Goal: Task Accomplishment & Management: Manage account settings

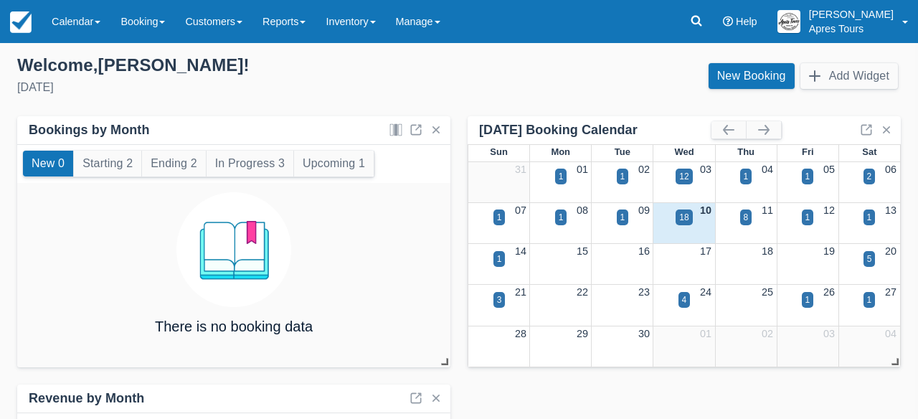
click at [90, 17] on link "Calendar" at bounding box center [76, 21] width 69 height 43
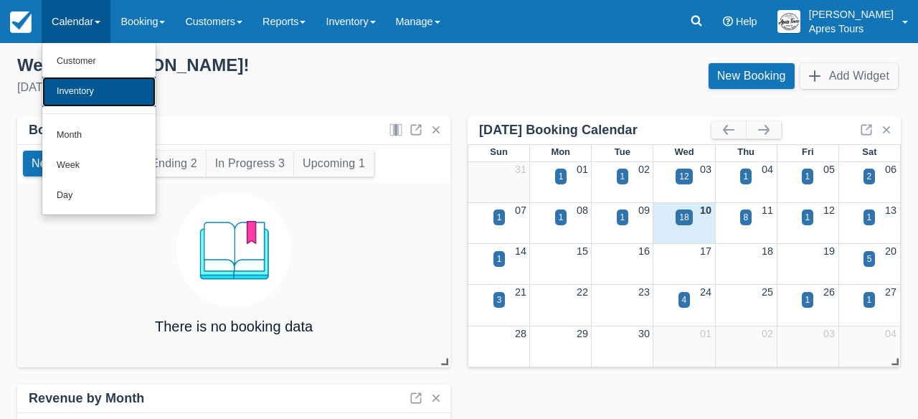
click at [77, 92] on link "Inventory" at bounding box center [98, 92] width 113 height 30
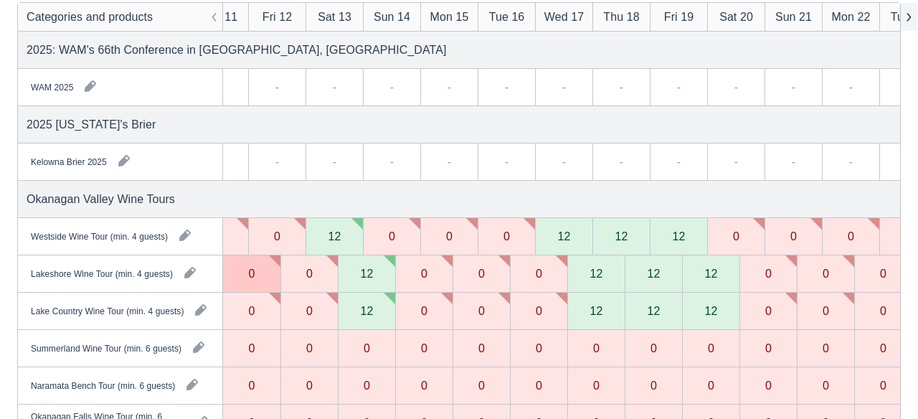
scroll to position [0, 32]
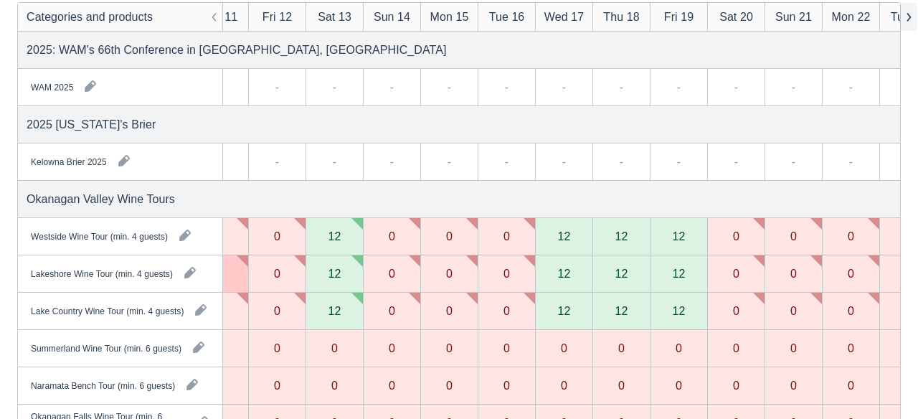
click at [911, 18] on button "button" at bounding box center [909, 17] width 17 height 28
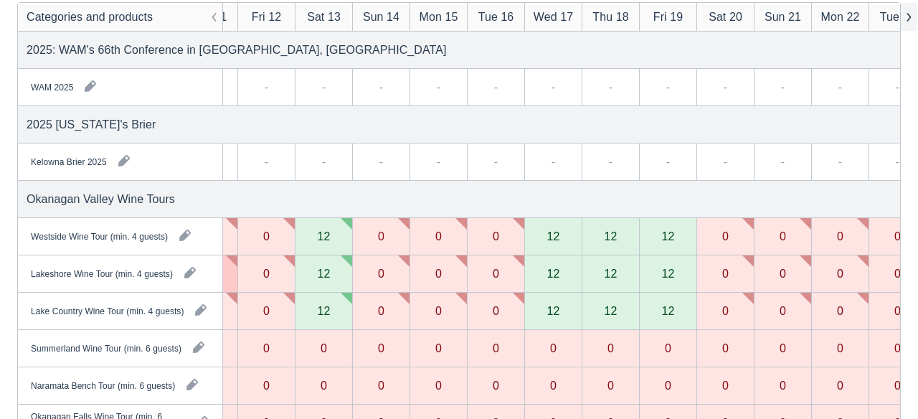
click at [911, 18] on button "button" at bounding box center [909, 17] width 17 height 28
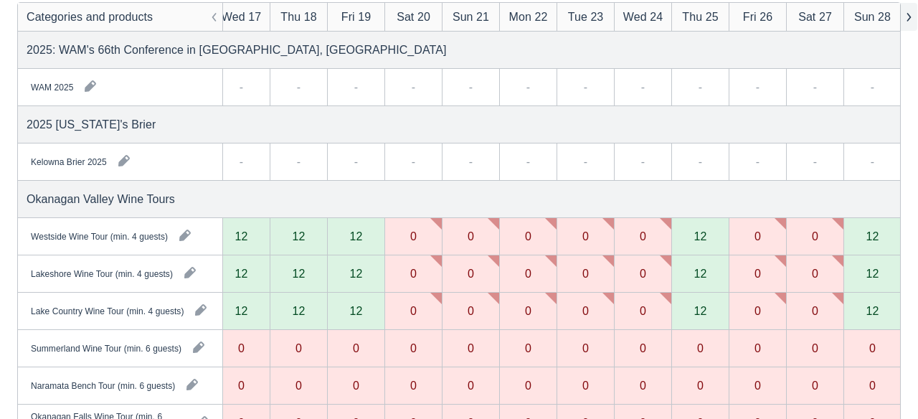
click at [911, 17] on button "button" at bounding box center [909, 17] width 17 height 28
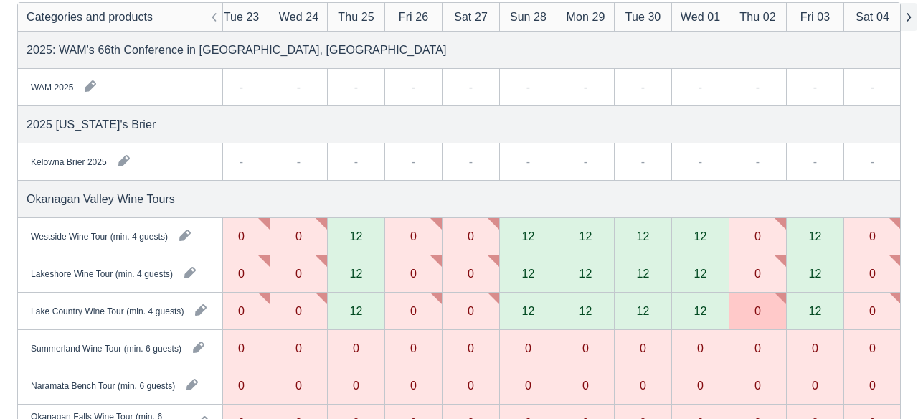
click at [911, 17] on button "button" at bounding box center [909, 17] width 17 height 28
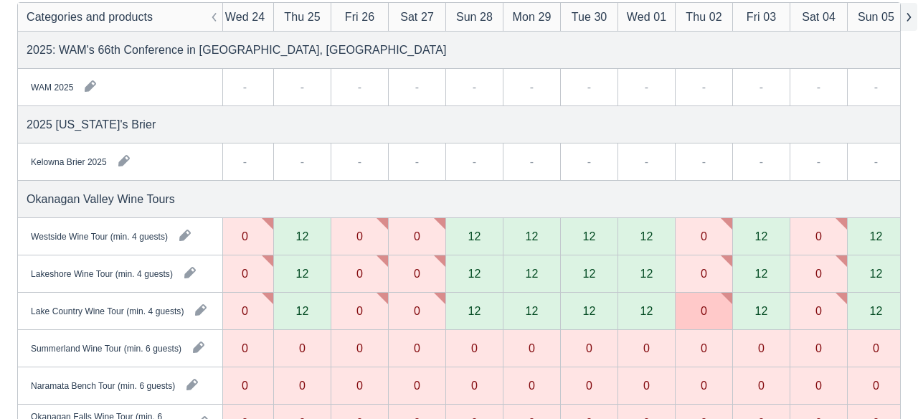
click at [911, 17] on button "button" at bounding box center [909, 17] width 17 height 28
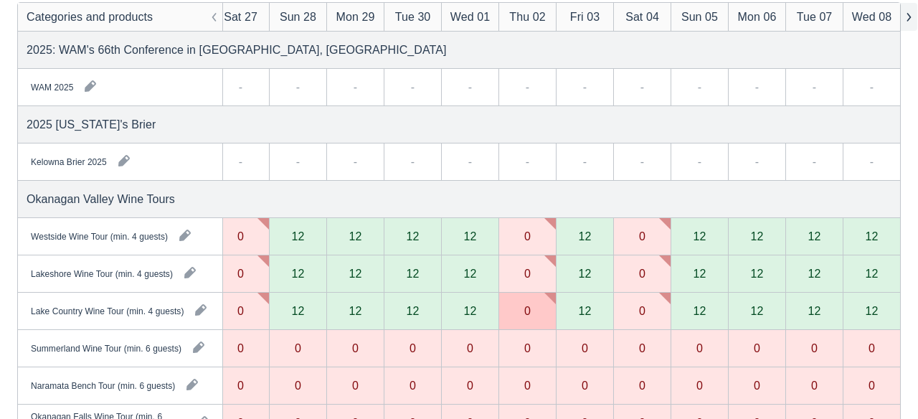
click at [911, 17] on button "button" at bounding box center [909, 17] width 17 height 28
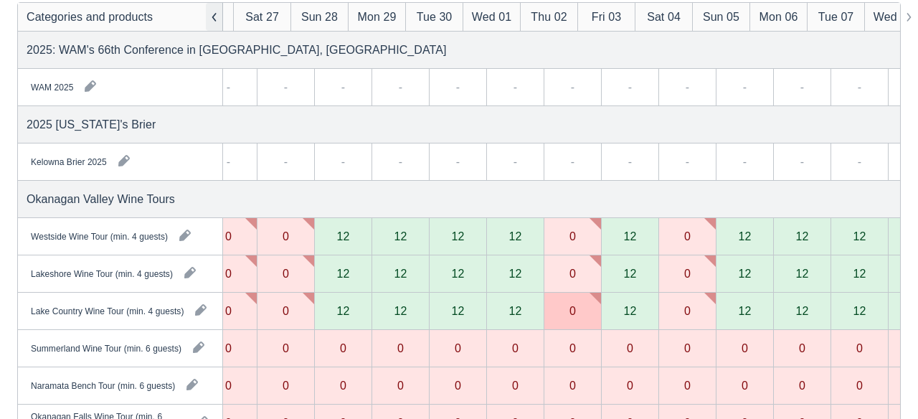
click at [219, 12] on button "button" at bounding box center [214, 17] width 17 height 28
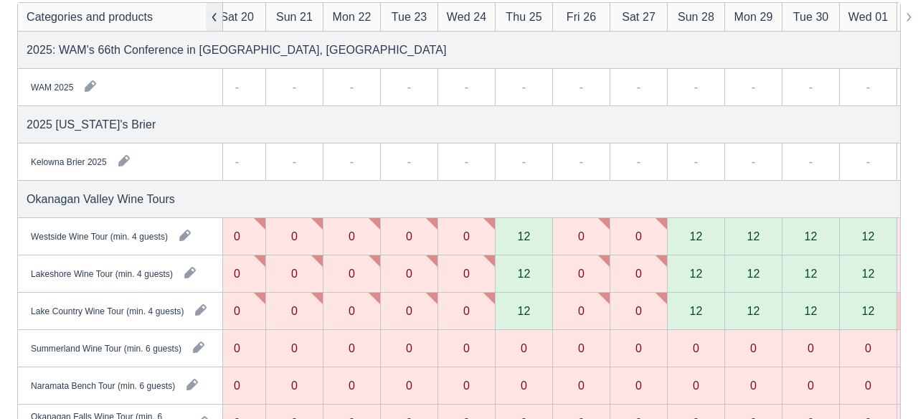
click at [218, 12] on button "button" at bounding box center [214, 17] width 17 height 28
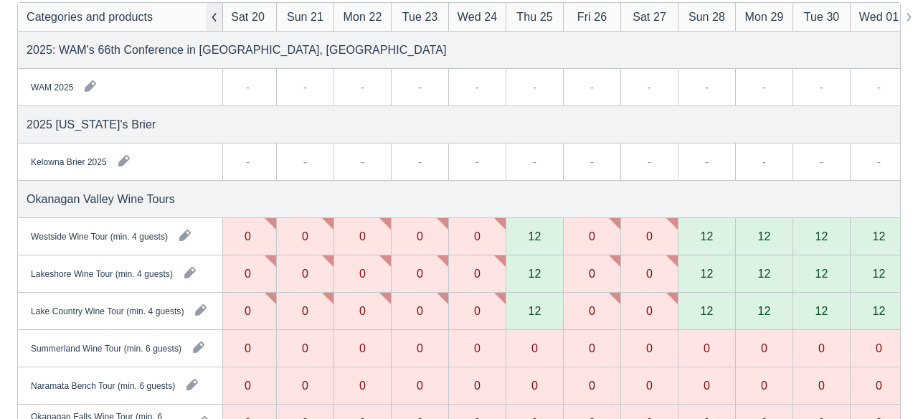
click at [218, 12] on button "button" at bounding box center [214, 17] width 17 height 28
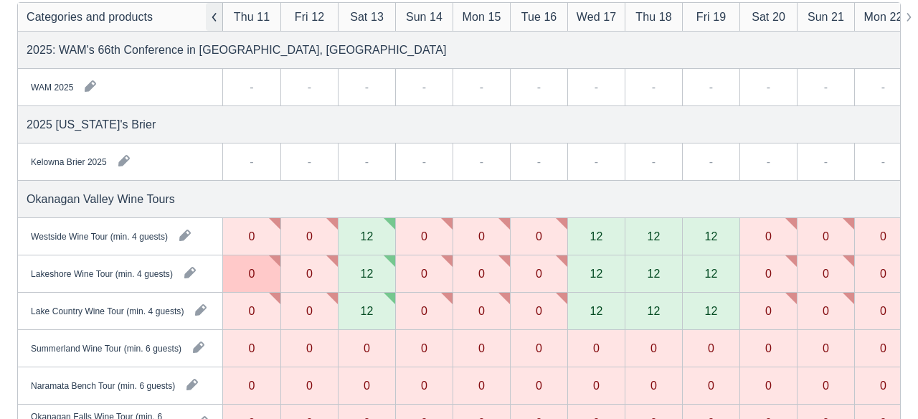
click at [218, 12] on button "button" at bounding box center [214, 17] width 17 height 28
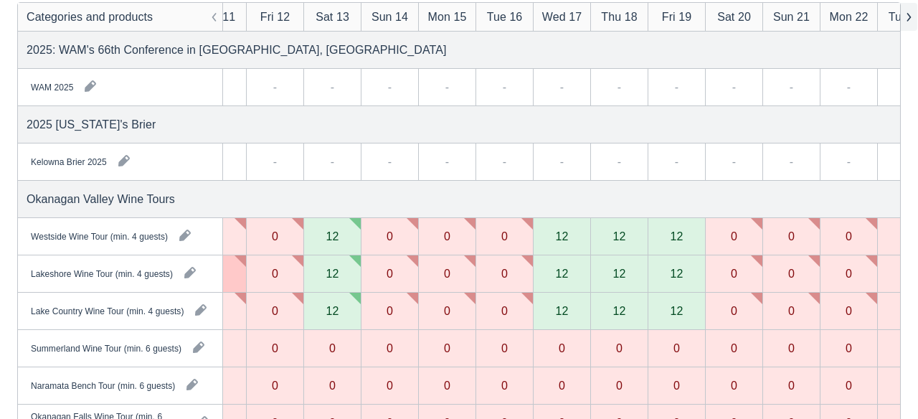
click at [908, 24] on button "button" at bounding box center [909, 17] width 17 height 28
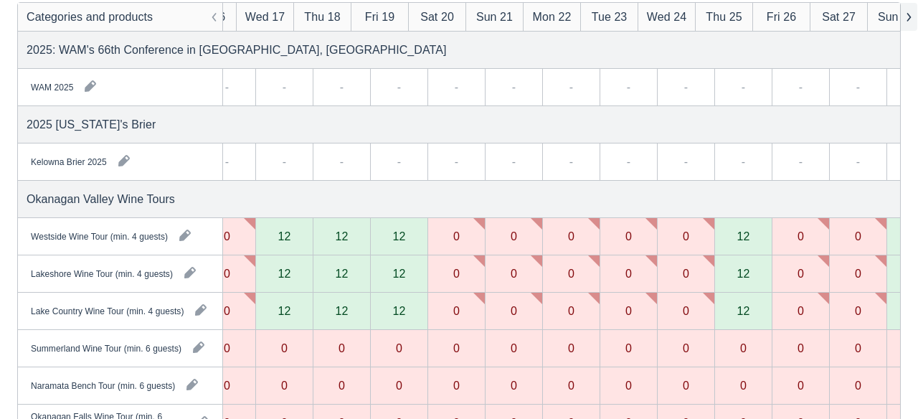
click at [908, 24] on button "button" at bounding box center [909, 17] width 17 height 28
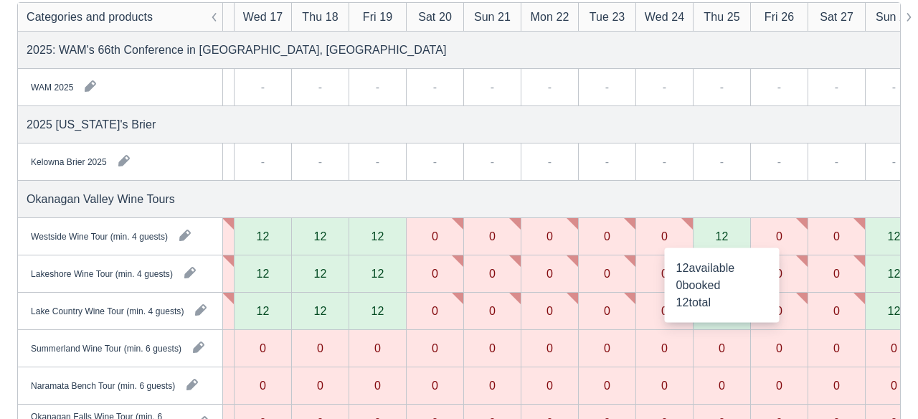
click at [726, 238] on div "12" at bounding box center [722, 235] width 13 height 11
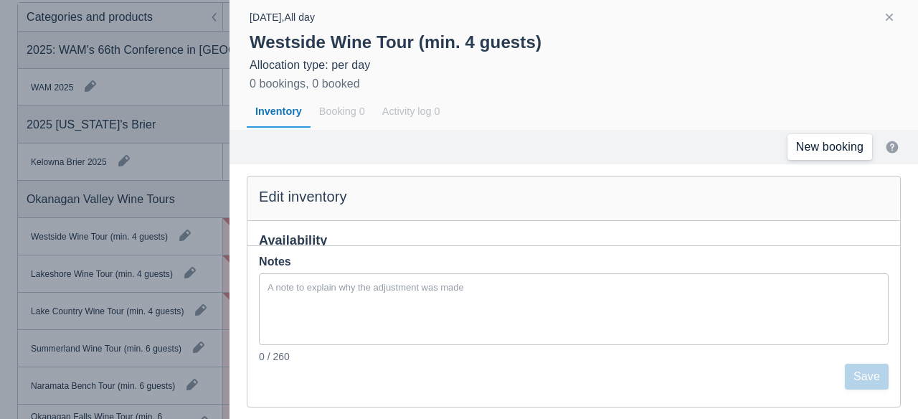
click at [817, 153] on link "New booking" at bounding box center [830, 147] width 85 height 26
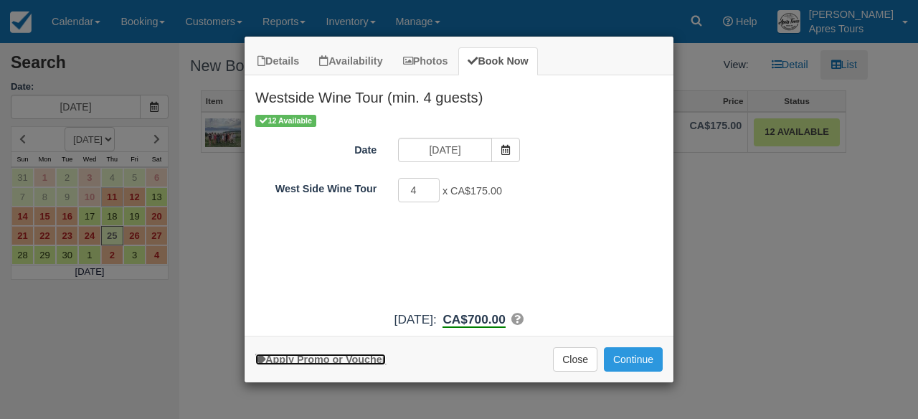
click at [359, 363] on link "Apply Promo or Voucher" at bounding box center [320, 359] width 131 height 11
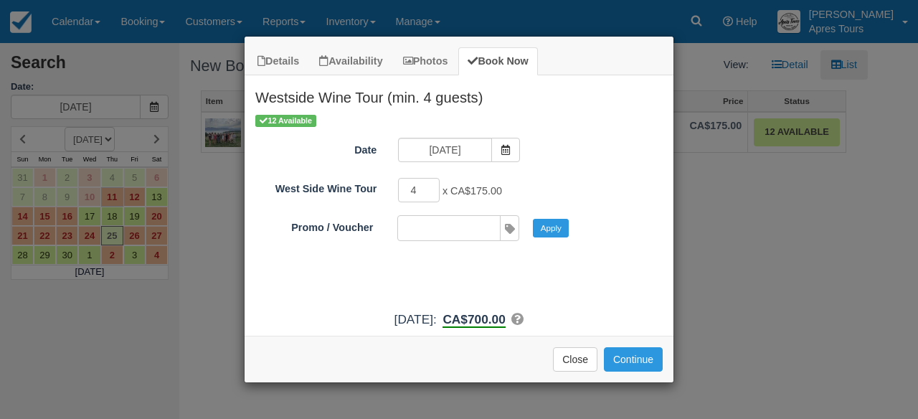
click at [487, 232] on input "Promo / Voucher" at bounding box center [448, 228] width 100 height 24
type input "FALL15"
click at [565, 232] on button "Apply" at bounding box center [551, 228] width 36 height 19
click at [572, 363] on button "Close" at bounding box center [575, 359] width 44 height 24
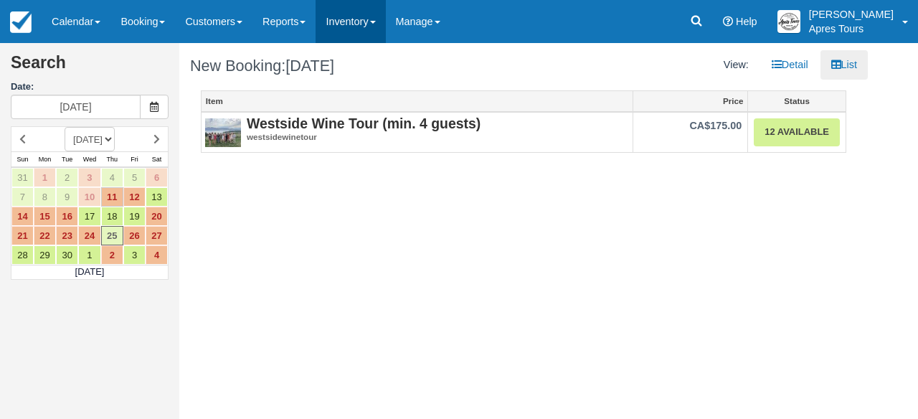
click at [374, 19] on link "Inventory" at bounding box center [351, 21] width 70 height 43
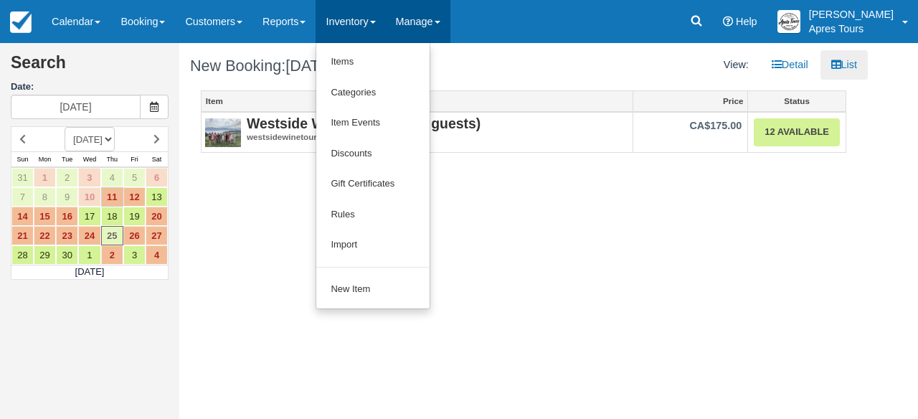
click at [443, 19] on link "Manage" at bounding box center [418, 21] width 65 height 43
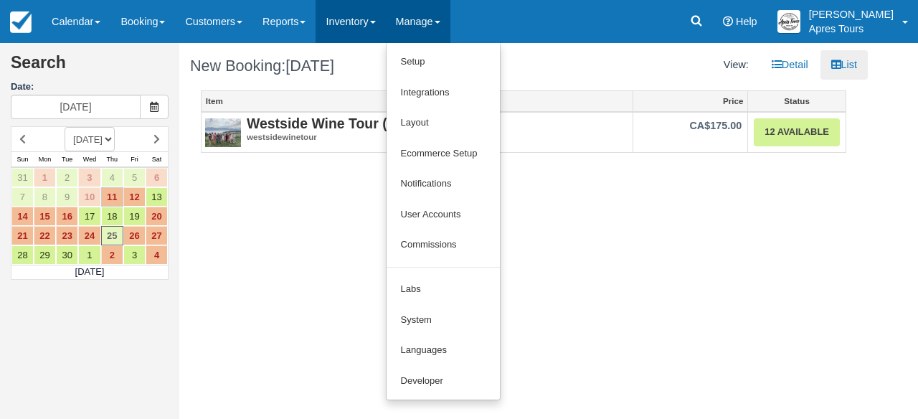
click at [377, 27] on link "Inventory" at bounding box center [351, 21] width 70 height 43
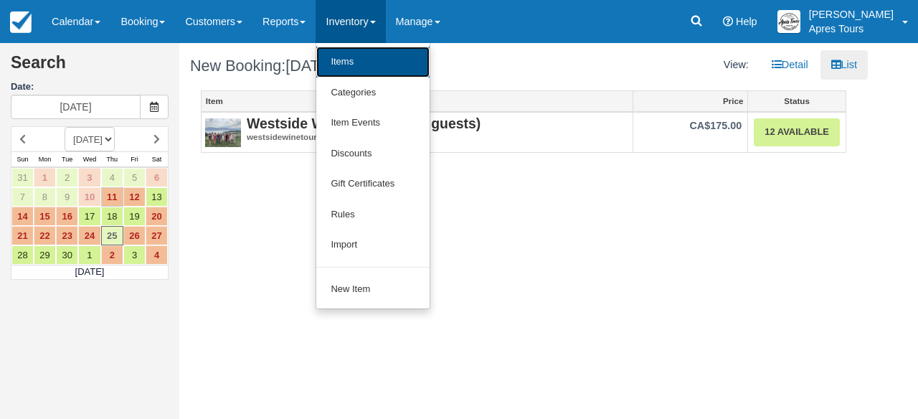
click at [365, 62] on link "Items" at bounding box center [372, 62] width 113 height 31
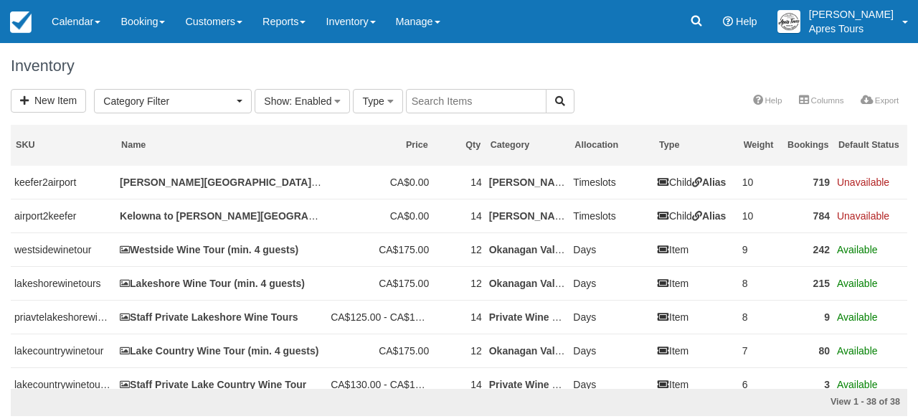
select select
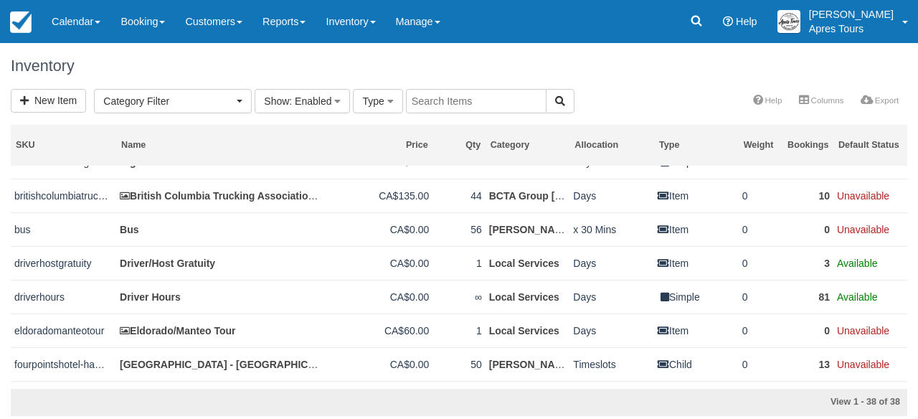
scroll to position [478, 0]
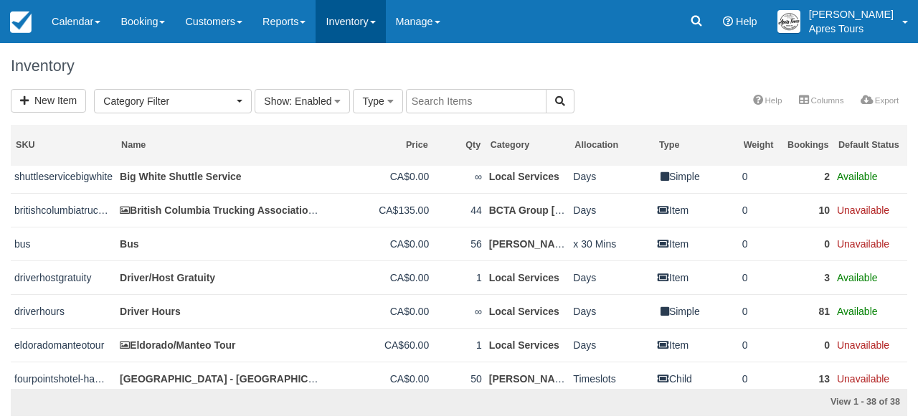
click at [385, 26] on link "Inventory" at bounding box center [351, 21] width 70 height 43
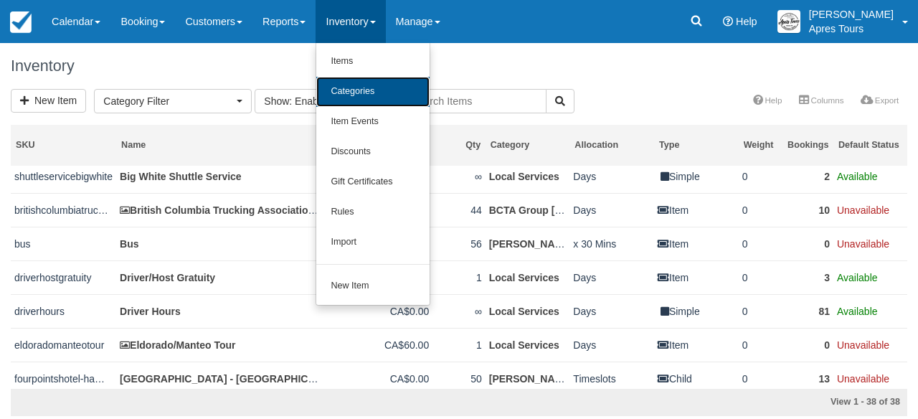
click at [375, 91] on link "Categories" at bounding box center [372, 92] width 113 height 30
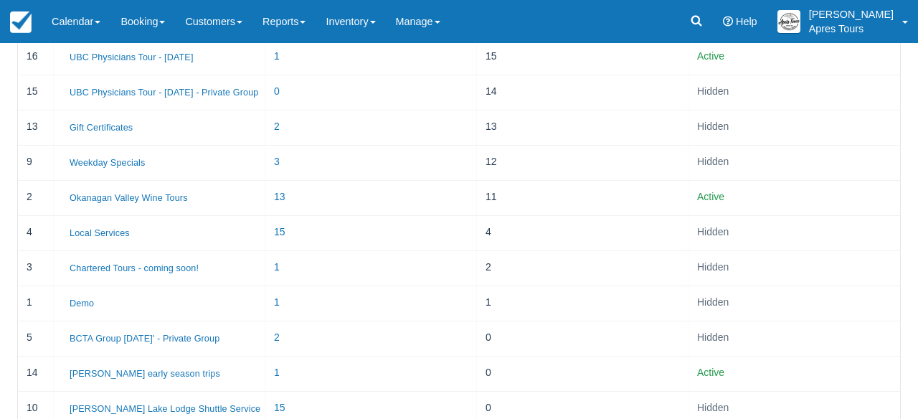
scroll to position [292, 0]
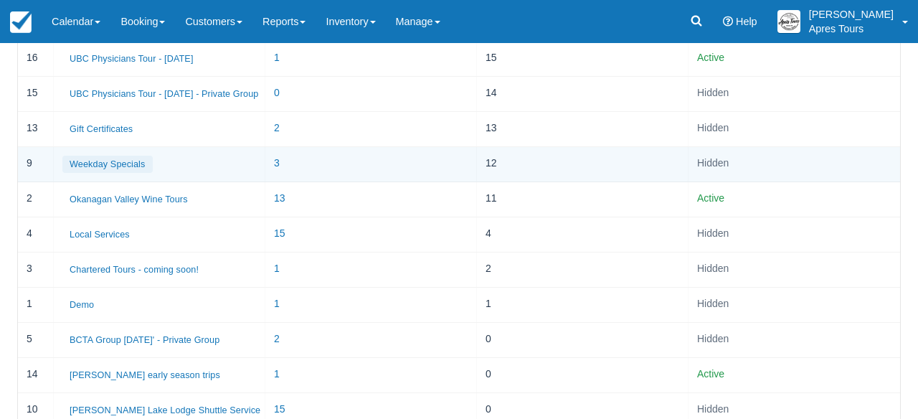
click at [106, 160] on button "Weekday Specials" at bounding box center [107, 164] width 90 height 17
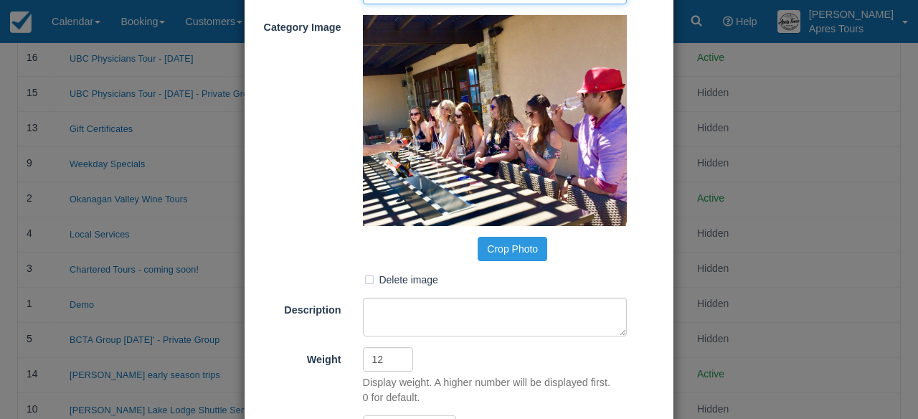
scroll to position [212, 0]
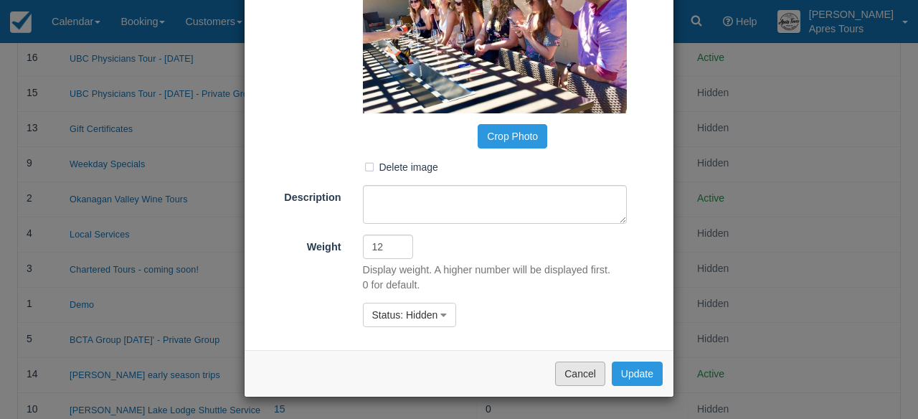
click at [582, 368] on button "Cancel" at bounding box center [580, 374] width 50 height 24
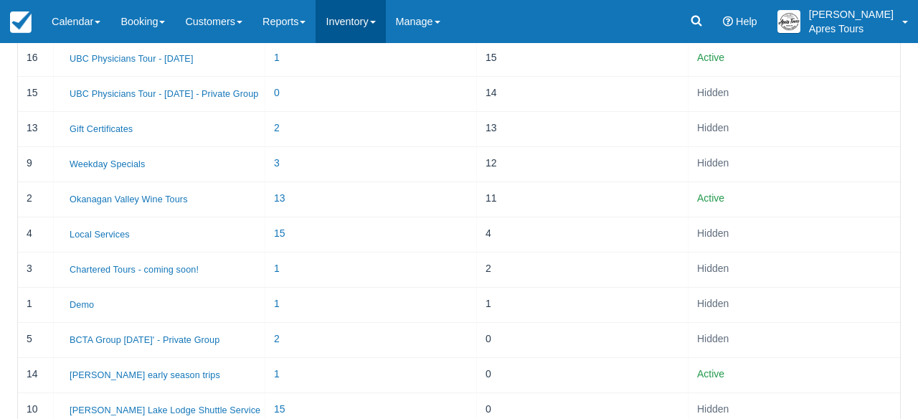
click at [375, 22] on link "Inventory" at bounding box center [351, 21] width 70 height 43
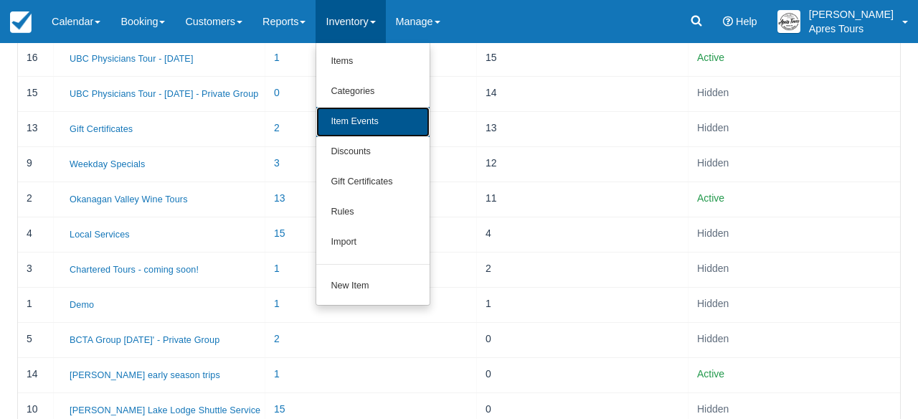
click at [366, 122] on link "Item Events" at bounding box center [372, 122] width 113 height 30
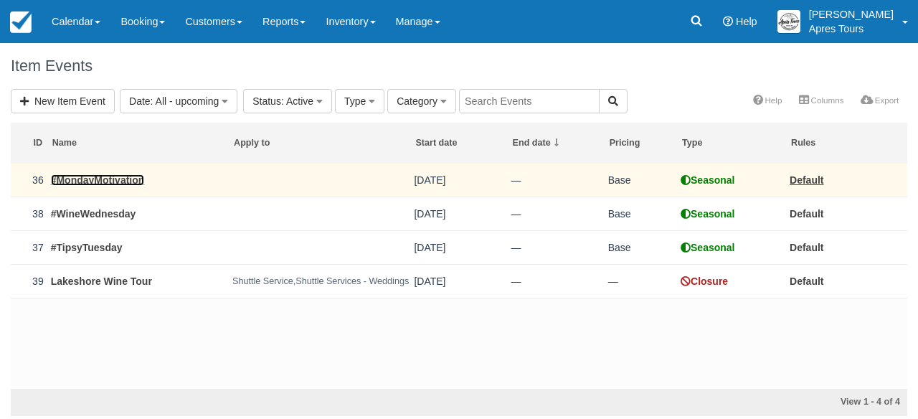
click at [141, 184] on link "#MondayMotivation" at bounding box center [98, 179] width 94 height 11
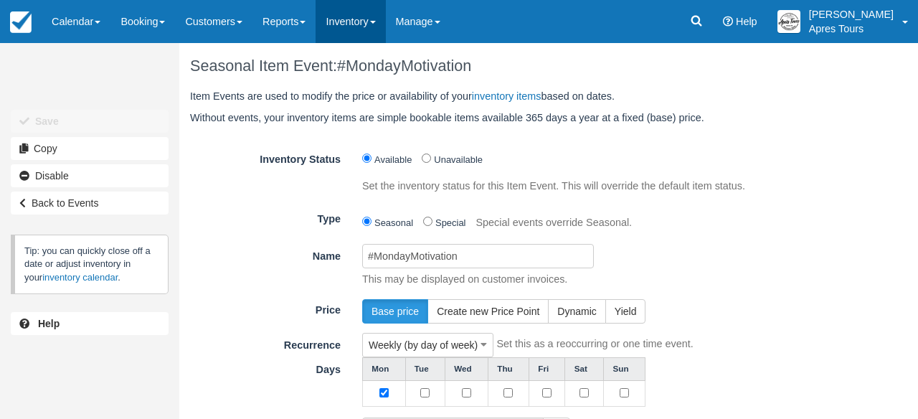
click at [364, 34] on link "Inventory" at bounding box center [351, 21] width 70 height 43
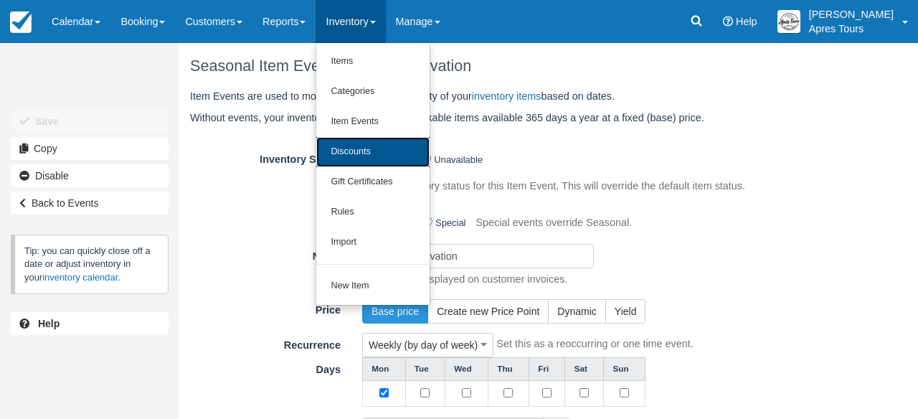
click at [359, 149] on link "Discounts" at bounding box center [372, 152] width 113 height 30
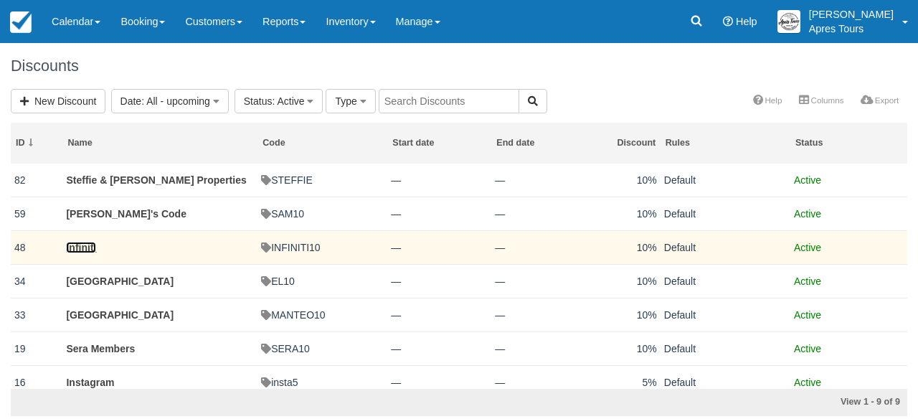
click at [86, 250] on link "Infiniti" at bounding box center [81, 247] width 30 height 11
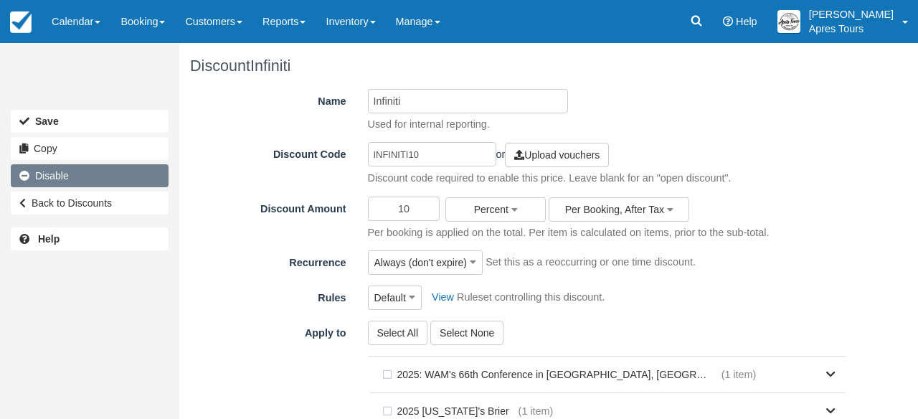
click at [52, 172] on link "Disable" at bounding box center [90, 175] width 158 height 23
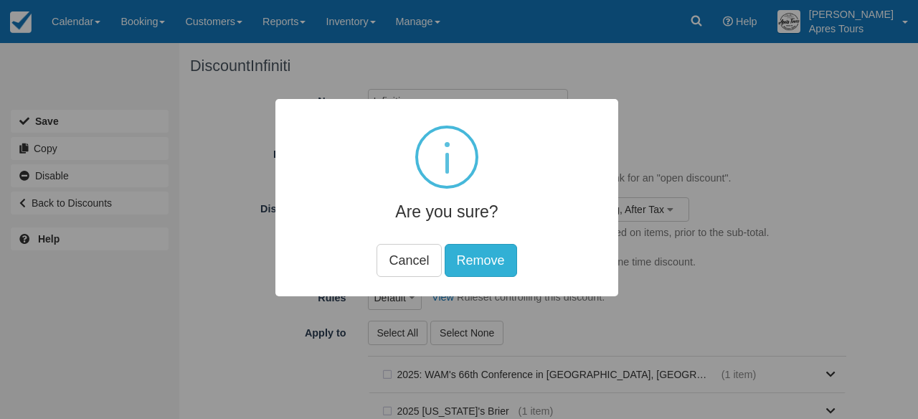
click at [474, 253] on button "Remove" at bounding box center [481, 260] width 72 height 33
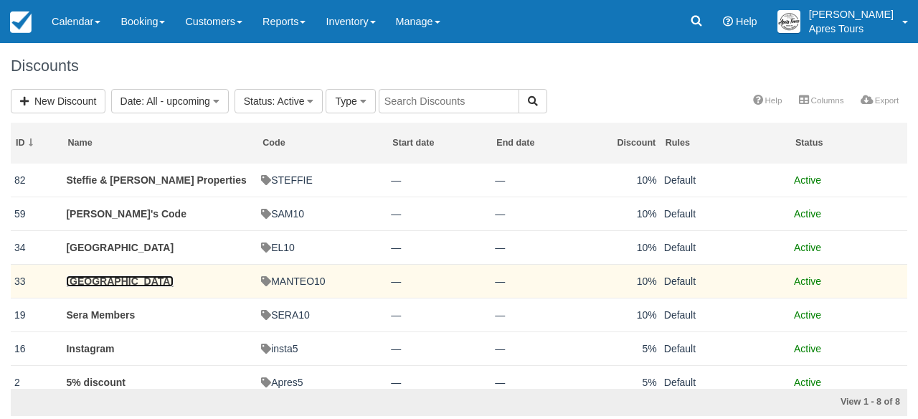
click at [121, 279] on link "[GEOGRAPHIC_DATA]" at bounding box center [120, 281] width 108 height 11
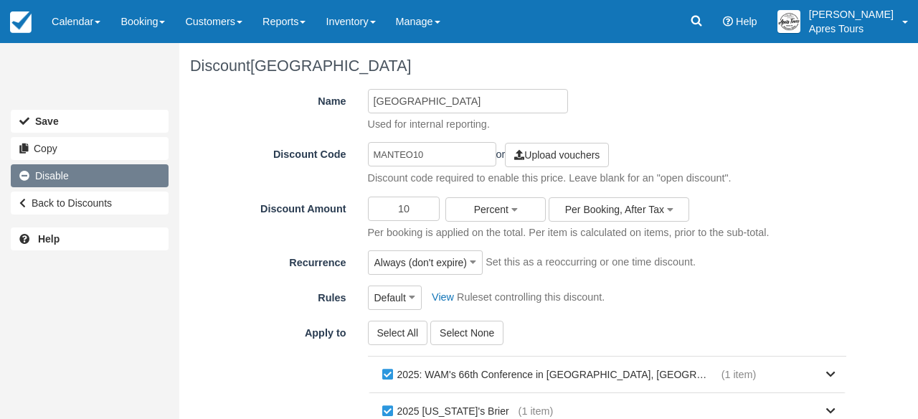
click at [67, 181] on link "Disable" at bounding box center [90, 175] width 158 height 23
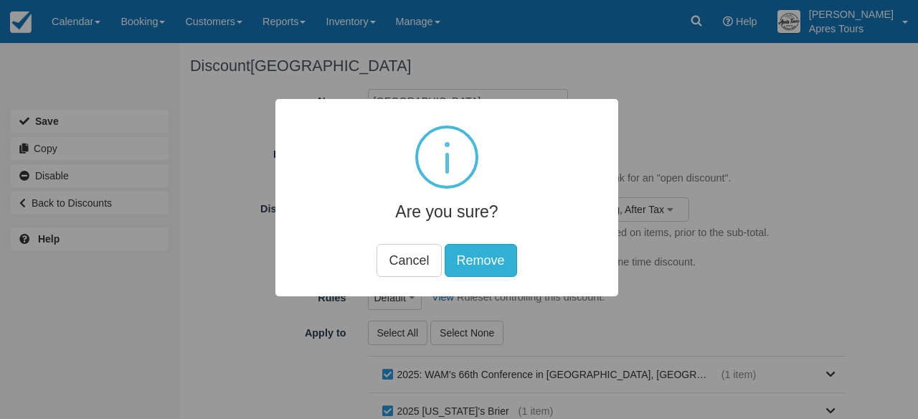
click at [511, 260] on button "Remove" at bounding box center [481, 260] width 72 height 33
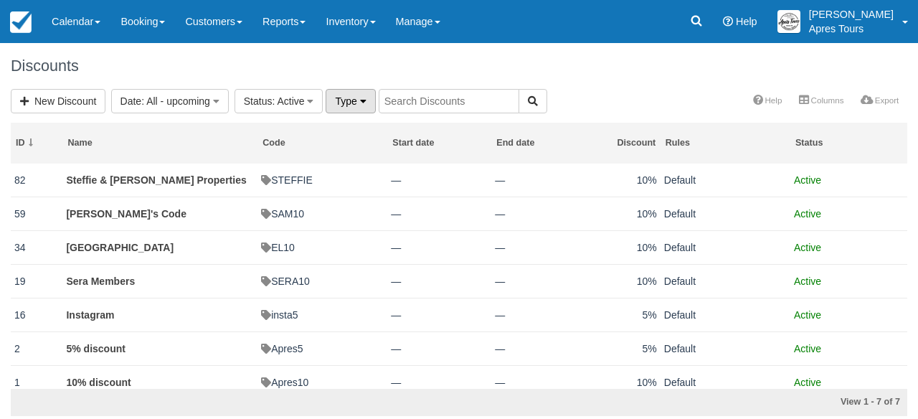
click at [367, 98] on icon "button" at bounding box center [363, 101] width 6 height 10
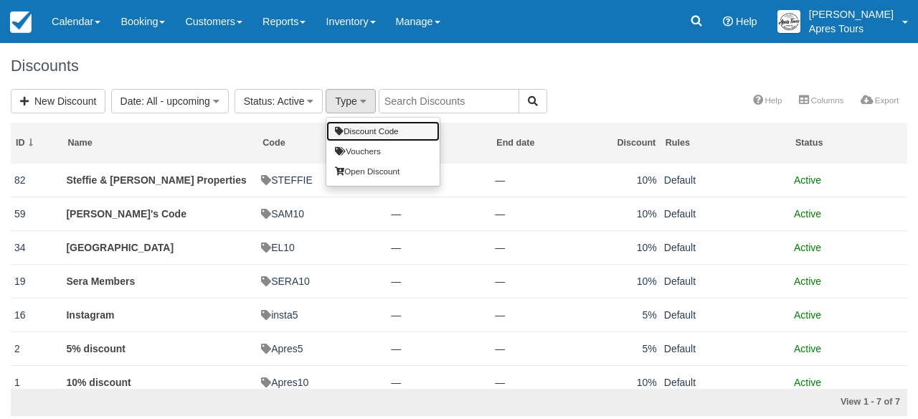
click at [374, 136] on link "Discount Code" at bounding box center [382, 131] width 113 height 20
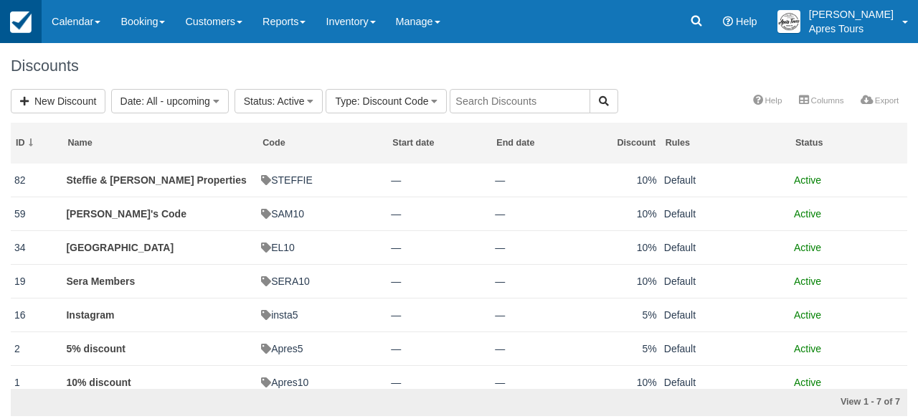
click at [20, 25] on img at bounding box center [21, 22] width 22 height 22
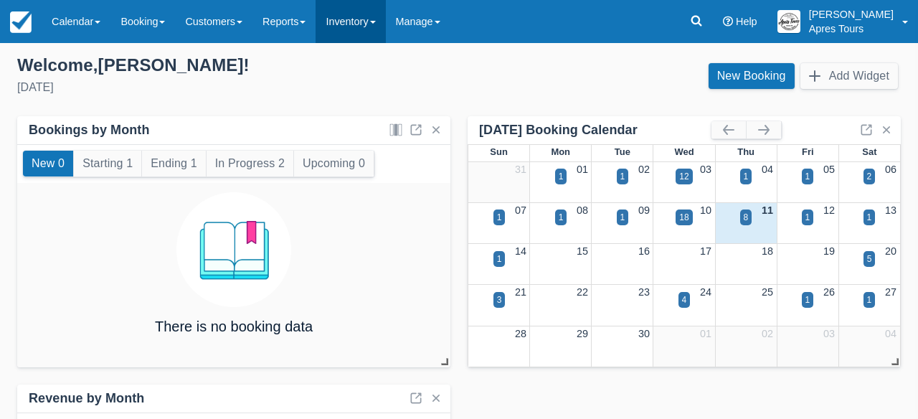
click at [377, 22] on link "Inventory" at bounding box center [351, 21] width 70 height 43
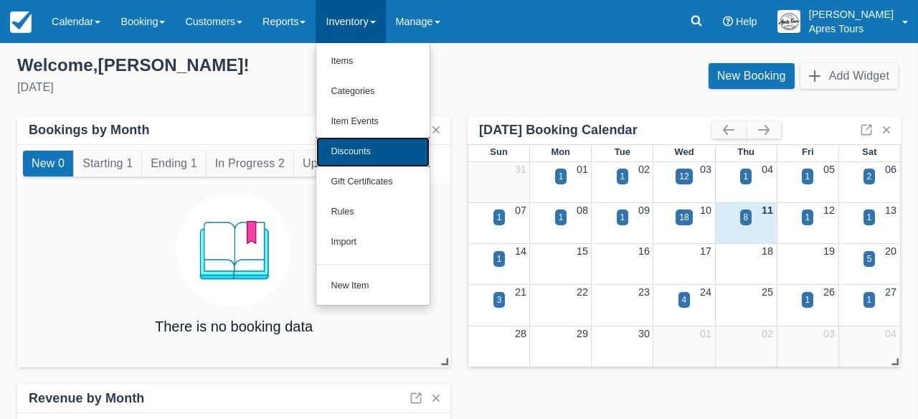
click at [375, 148] on link "Discounts" at bounding box center [372, 152] width 113 height 30
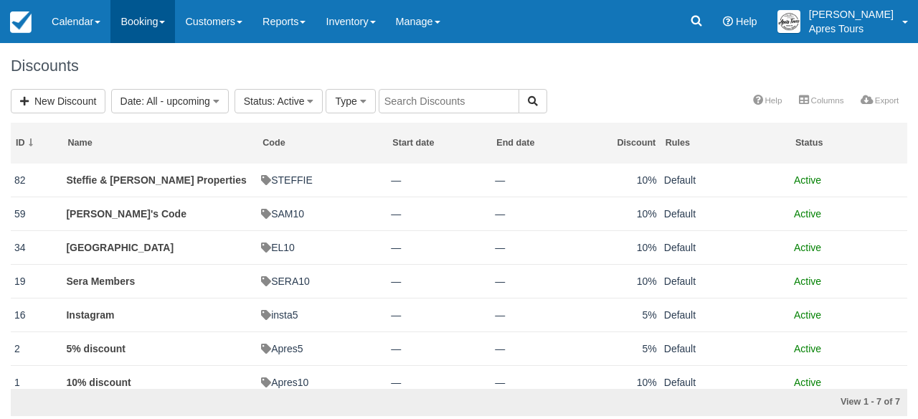
click at [144, 24] on link "Booking" at bounding box center [143, 21] width 65 height 43
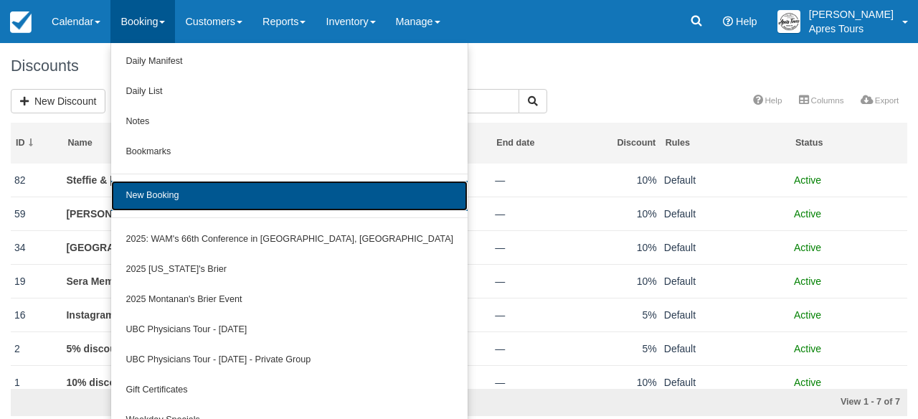
click at [155, 206] on link "New Booking" at bounding box center [289, 196] width 357 height 30
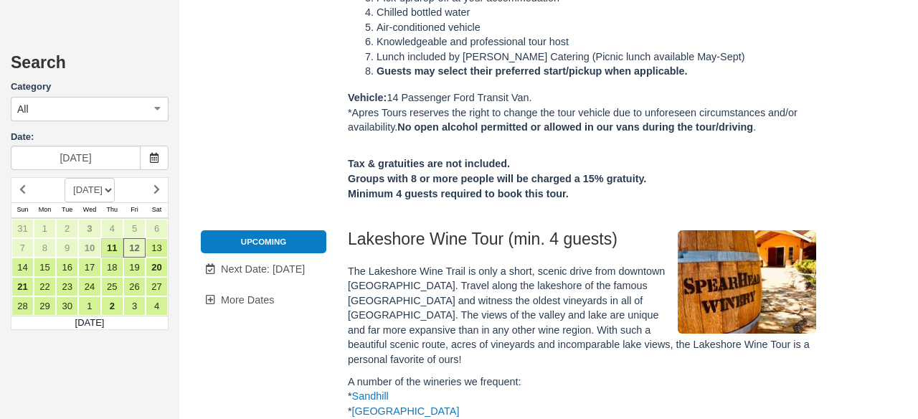
scroll to position [445, 0]
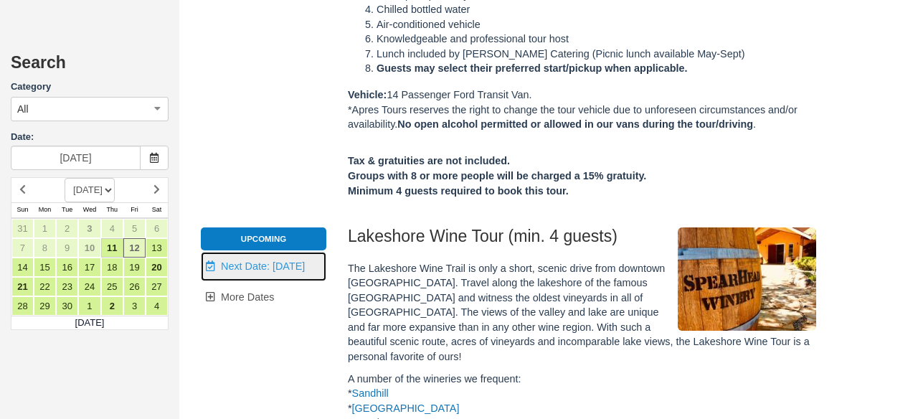
click at [256, 269] on span "Next Date: [DATE]" at bounding box center [263, 265] width 84 height 11
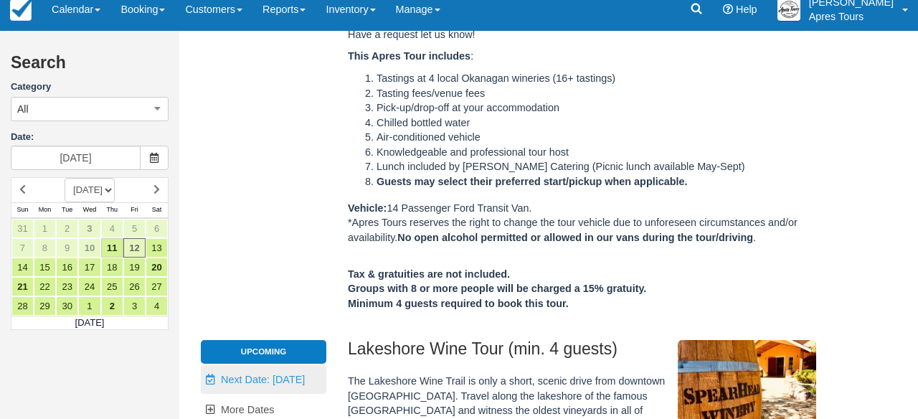
type input "[DATE]"
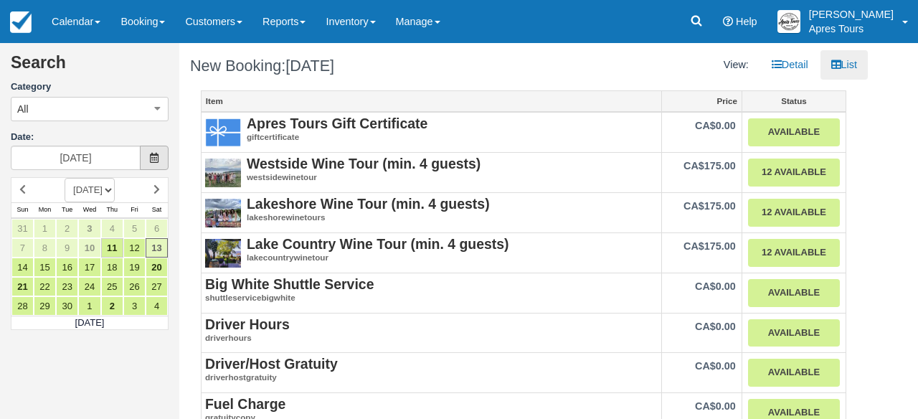
click at [159, 158] on span at bounding box center [154, 158] width 29 height 24
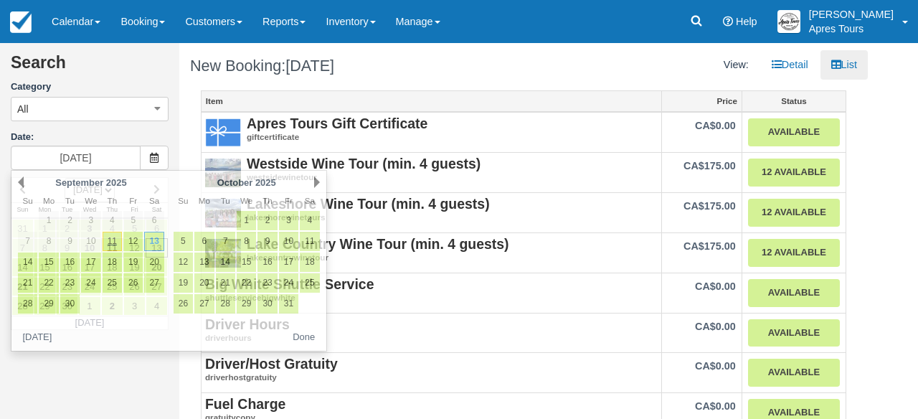
click at [137, 74] on h2 "Search" at bounding box center [90, 67] width 158 height 27
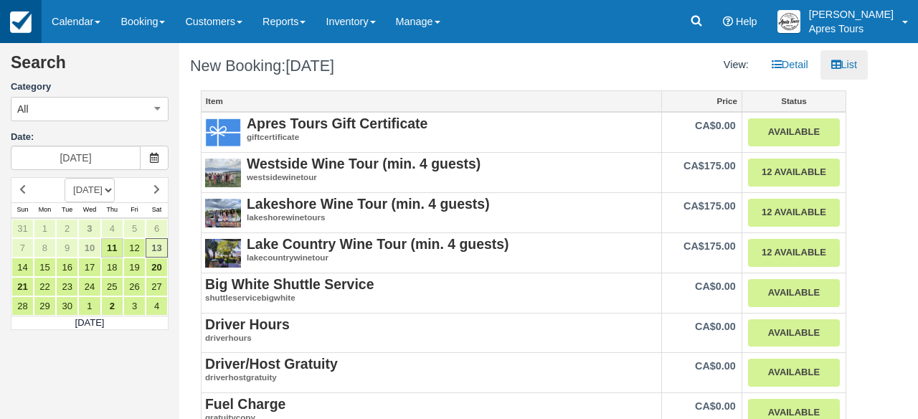
click at [29, 17] on img at bounding box center [21, 22] width 22 height 22
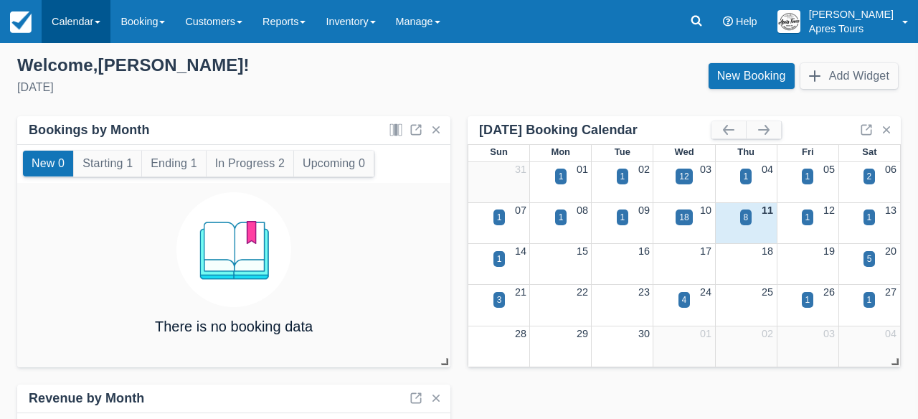
click at [81, 20] on link "Calendar" at bounding box center [76, 21] width 69 height 43
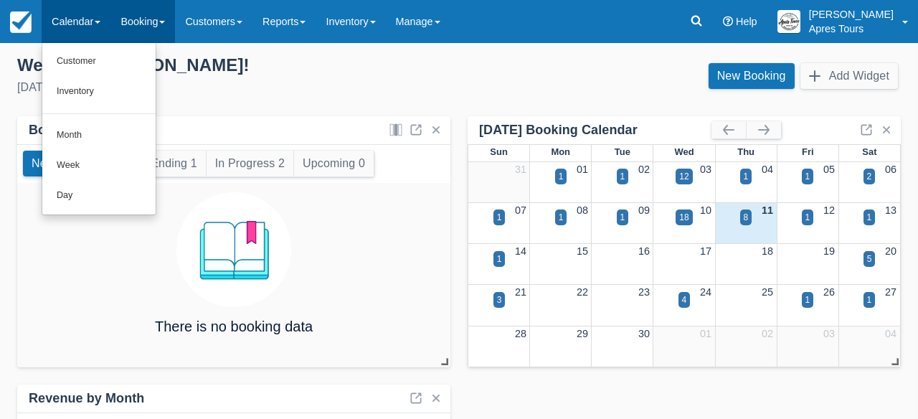
click at [135, 18] on link "Booking" at bounding box center [143, 21] width 65 height 43
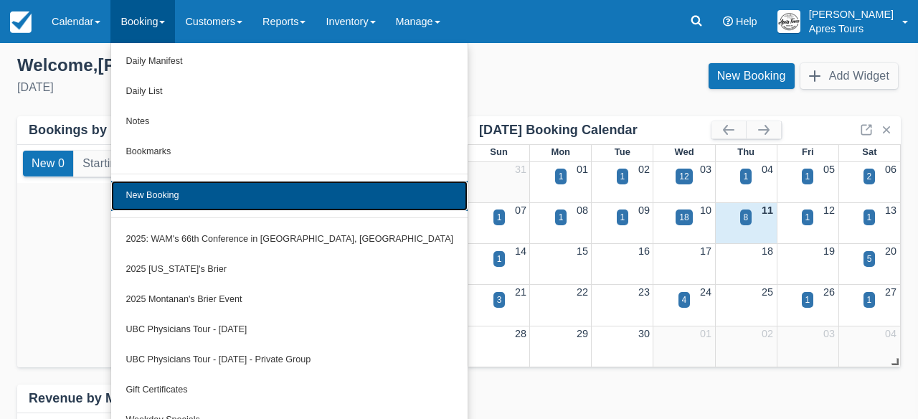
click at [172, 203] on link "New Booking" at bounding box center [289, 196] width 357 height 30
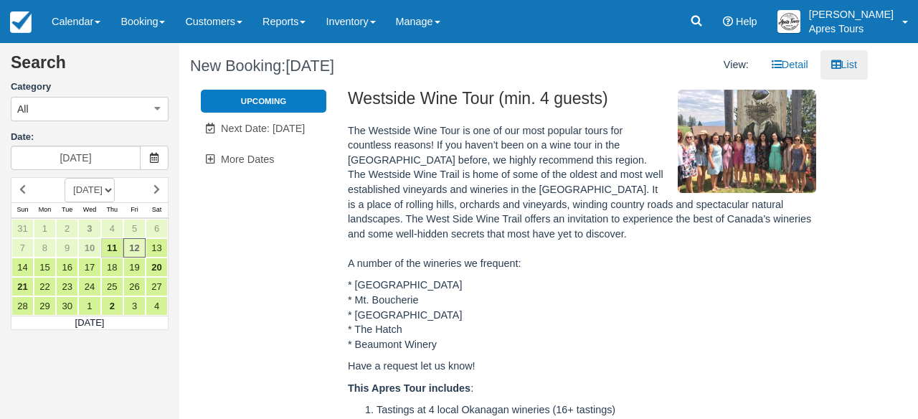
click at [255, 108] on li "Upcoming" at bounding box center [264, 101] width 126 height 23
click at [243, 164] on span "More Dates" at bounding box center [247, 159] width 53 height 11
click at [304, 194] on div "Westside Wine Tour (min. 4 guests) Upcoming Unavailable. Next Date: Sep 13 More…" at bounding box center [523, 381] width 667 height 583
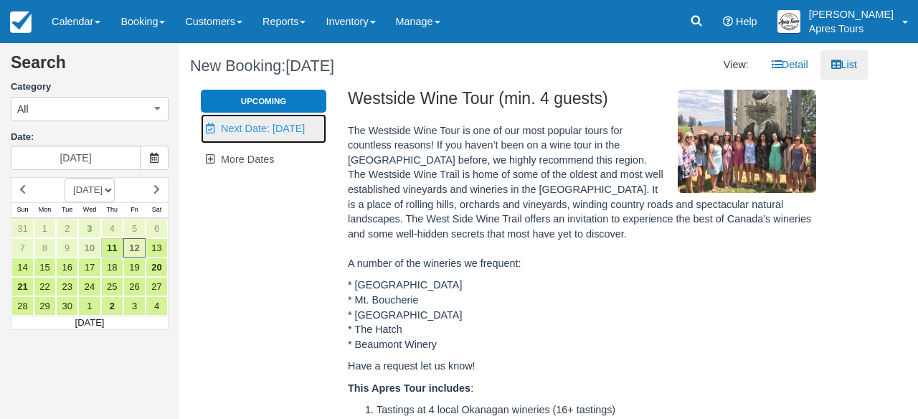
click at [268, 129] on span "Next Date: Sep 13" at bounding box center [263, 128] width 84 height 11
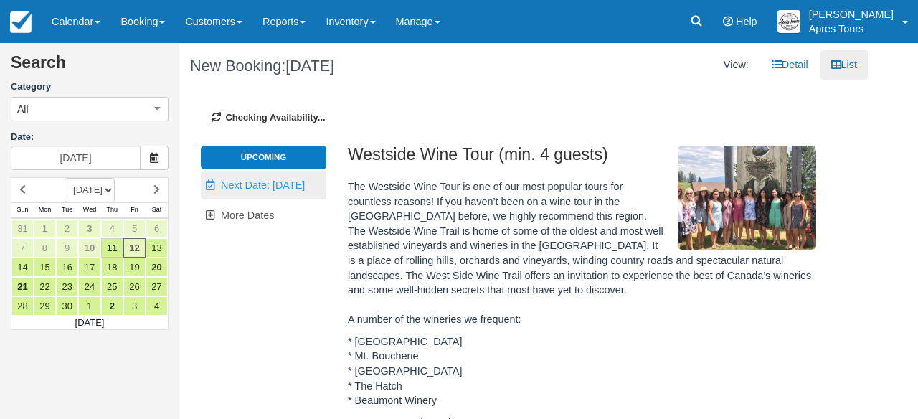
type input "Sat Sep 13 2025"
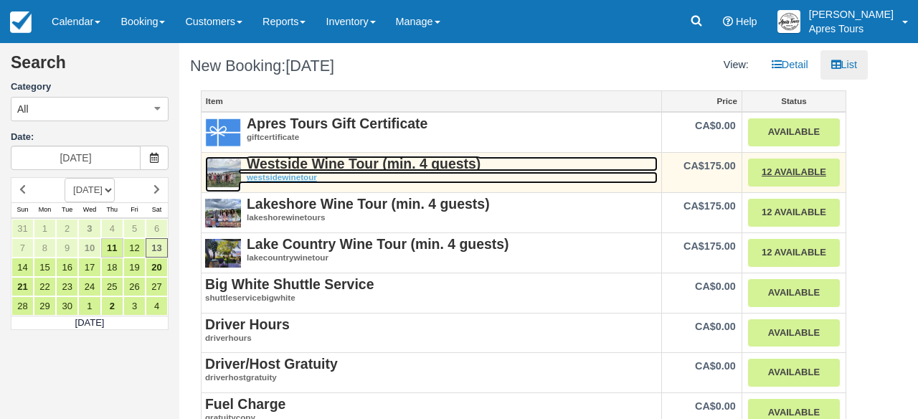
click at [270, 170] on strong "Westside Wine Tour (min. 4 guests)" at bounding box center [364, 164] width 234 height 16
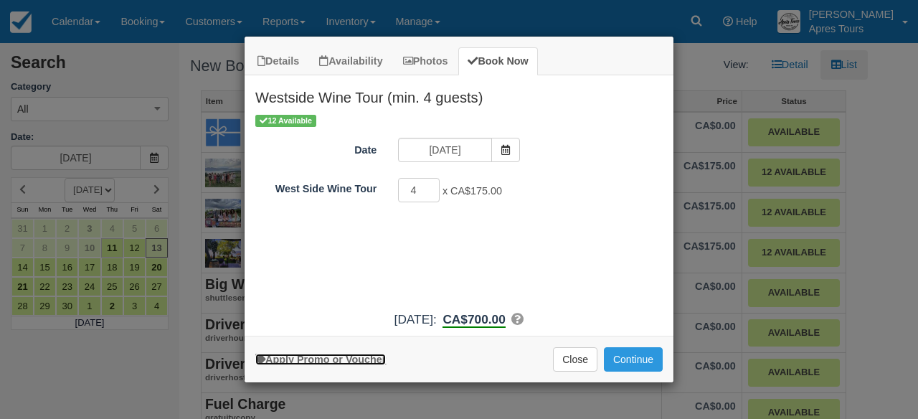
click at [377, 359] on link "Apply Promo or Voucher" at bounding box center [320, 359] width 131 height 11
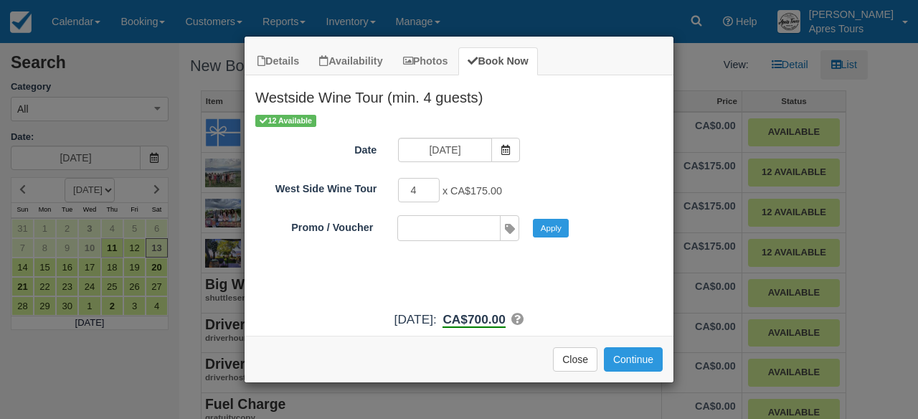
click at [489, 232] on input "Promo / Voucher" at bounding box center [448, 228] width 100 height 24
type input "STEFFIE"
click at [487, 229] on input "STEFFIE" at bounding box center [448, 228] width 100 height 24
click at [598, 269] on div "12 Available Date Sat Sep 13 2025 West Side Wine Tour 4 x CA$175.00 Minimum of …" at bounding box center [459, 208] width 429 height 191
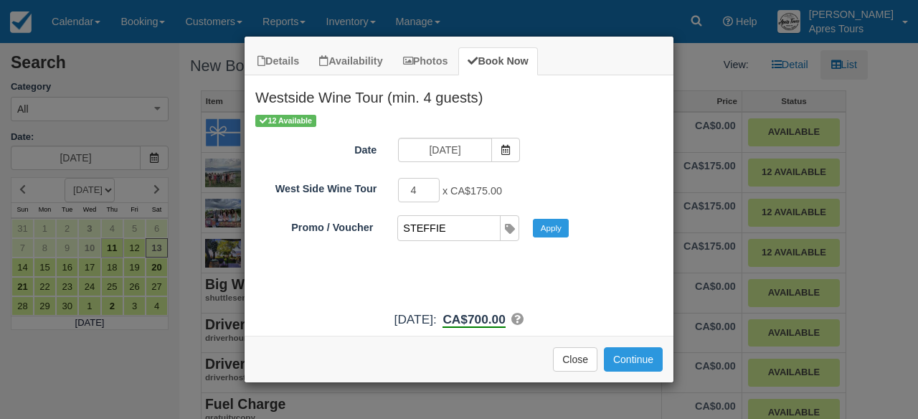
click at [489, 230] on input "STEFFIE" at bounding box center [448, 228] width 100 height 24
click at [586, 359] on button "Close" at bounding box center [575, 359] width 44 height 24
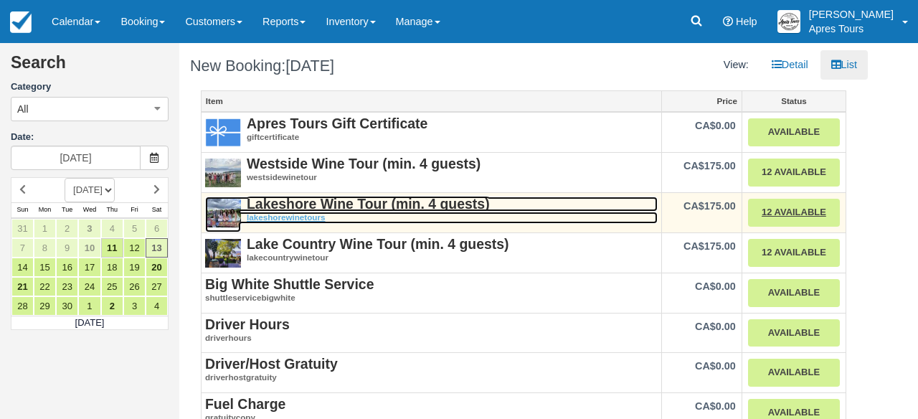
click at [355, 200] on strong "Lakeshore Wine Tour (min. 4 guests)" at bounding box center [368, 204] width 243 height 16
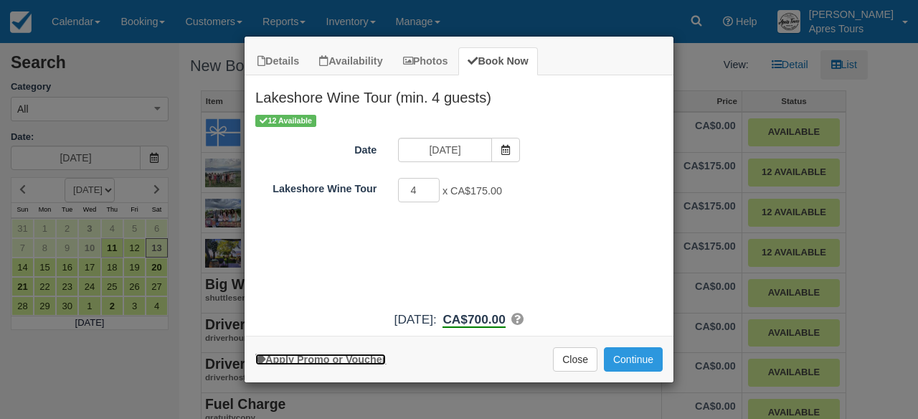
click at [344, 359] on link "Apply Promo or Voucher" at bounding box center [320, 359] width 131 height 11
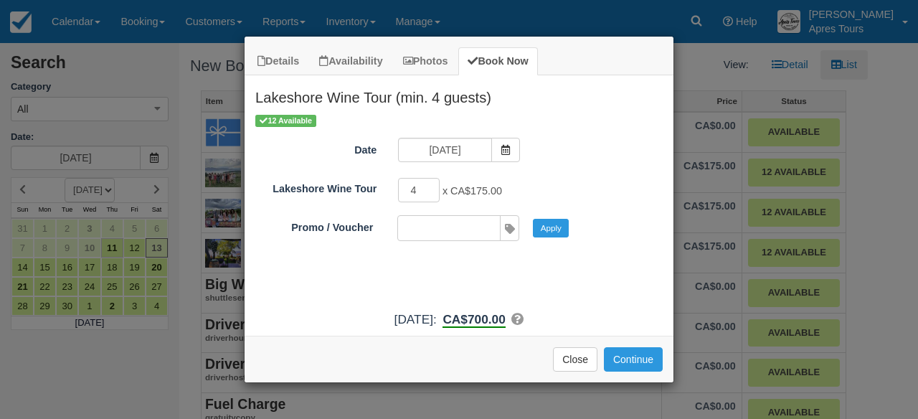
click at [482, 230] on input "Promo / Voucher" at bounding box center [448, 228] width 100 height 24
click at [547, 233] on button "Apply" at bounding box center [551, 228] width 36 height 19
click at [513, 230] on span "Item Modal" at bounding box center [509, 228] width 19 height 24
click at [495, 227] on input "Apres10" at bounding box center [448, 228] width 100 height 24
type input "A"
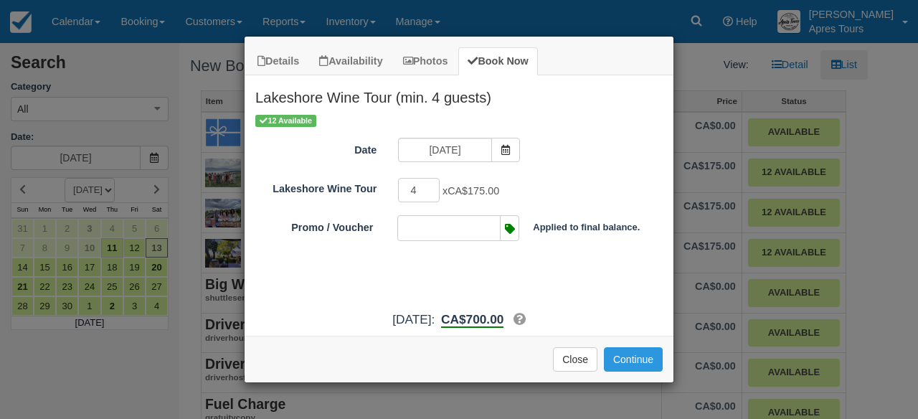
click at [486, 231] on input "Promo / Voucher" at bounding box center [448, 228] width 100 height 24
type input "canada150"
click at [569, 362] on button "Close" at bounding box center [575, 359] width 44 height 24
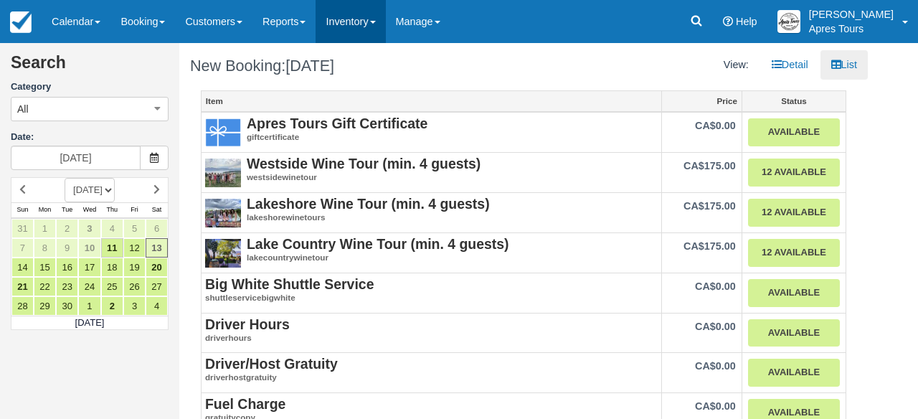
click at [365, 31] on link "Inventory" at bounding box center [351, 21] width 70 height 43
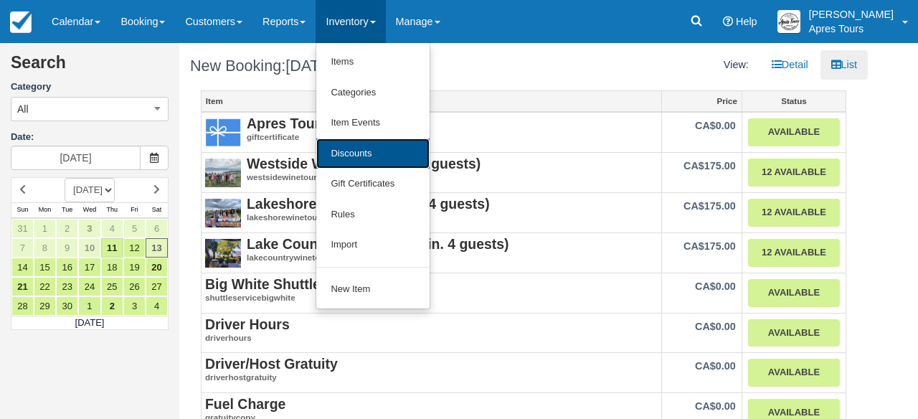
click at [360, 158] on link "Discounts" at bounding box center [372, 153] width 113 height 31
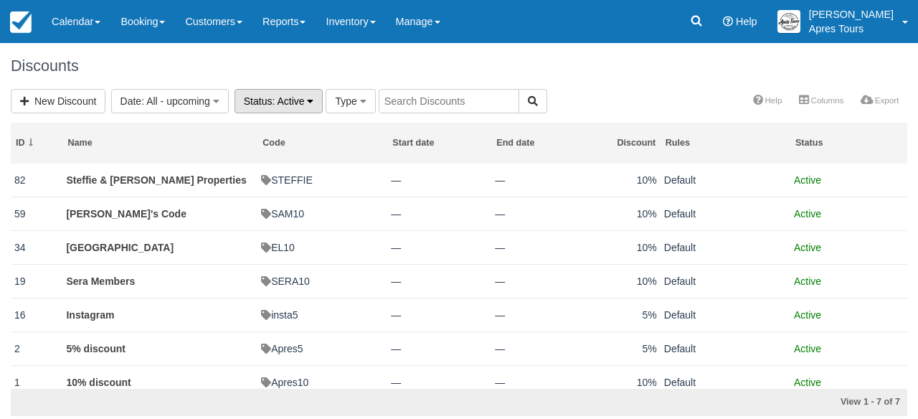
click at [314, 98] on icon "button" at bounding box center [310, 101] width 6 height 10
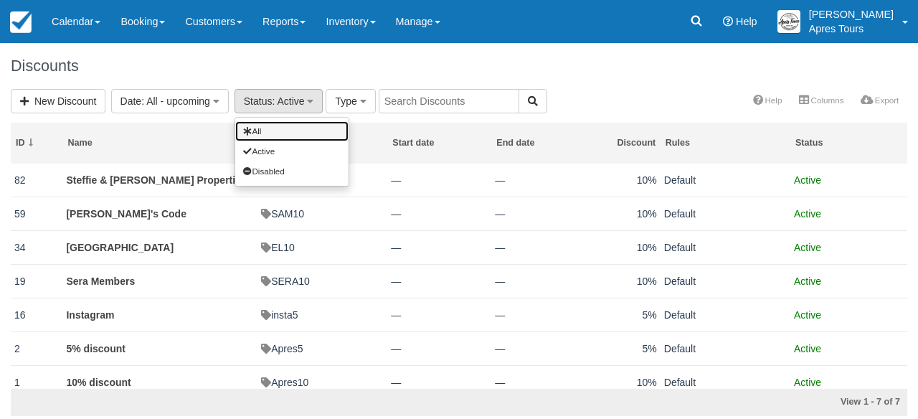
click at [281, 129] on link "All" at bounding box center [291, 131] width 113 height 20
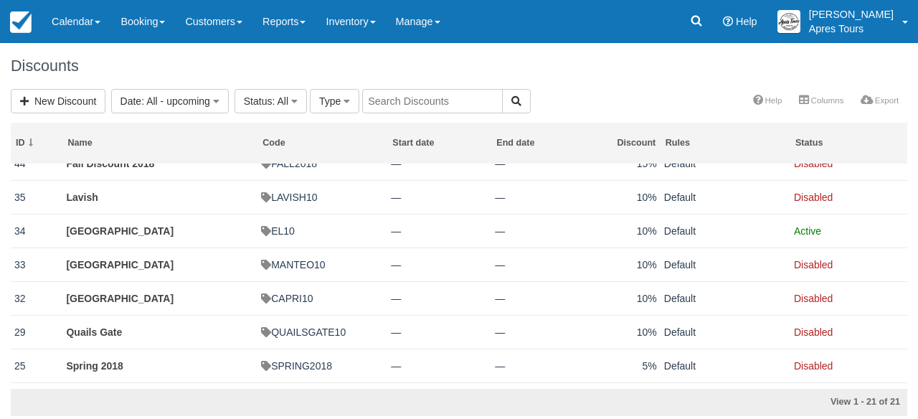
scroll to position [174, 0]
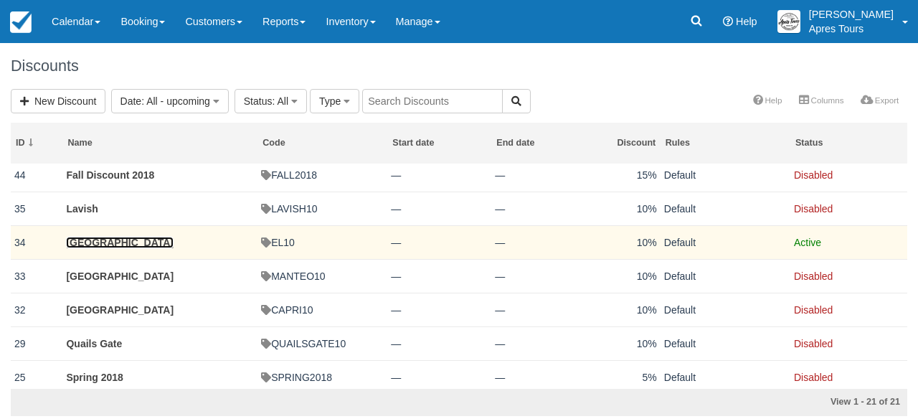
click at [124, 248] on link "[GEOGRAPHIC_DATA]" at bounding box center [120, 242] width 108 height 11
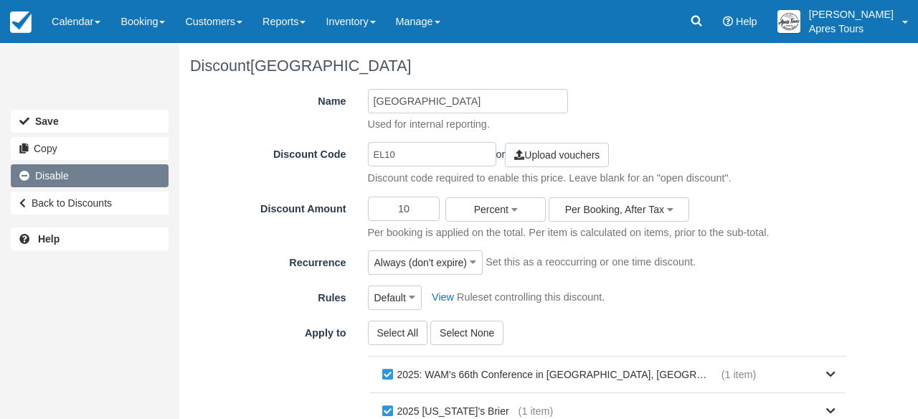
click at [126, 182] on link "Disable" at bounding box center [90, 175] width 158 height 23
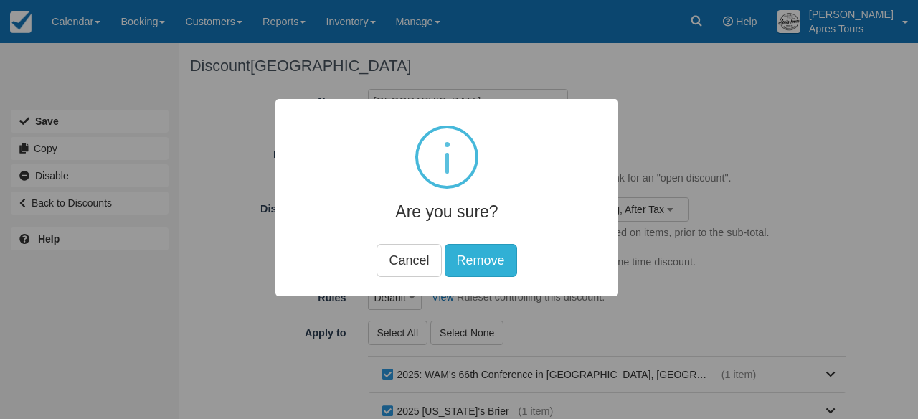
click at [486, 273] on button "Remove" at bounding box center [481, 260] width 72 height 33
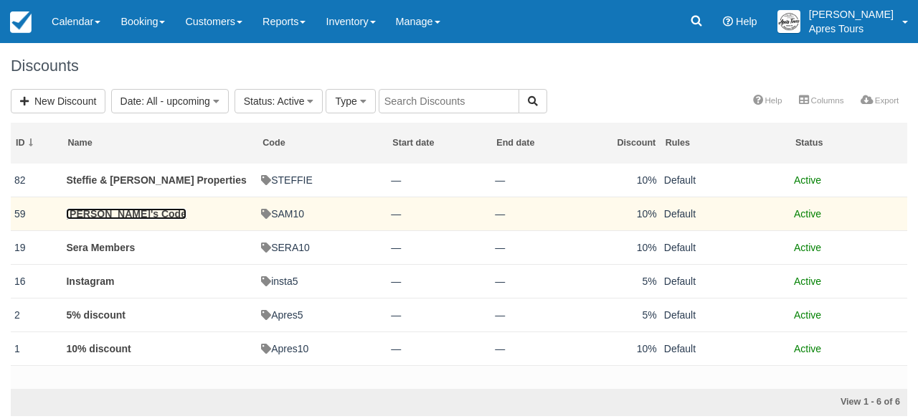
click at [107, 212] on link "Sam's Code" at bounding box center [126, 213] width 120 height 11
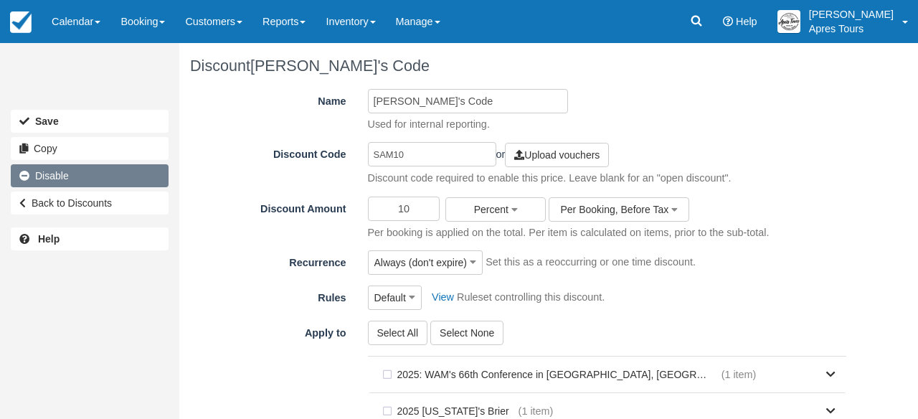
click at [80, 174] on link "Disable" at bounding box center [90, 175] width 158 height 23
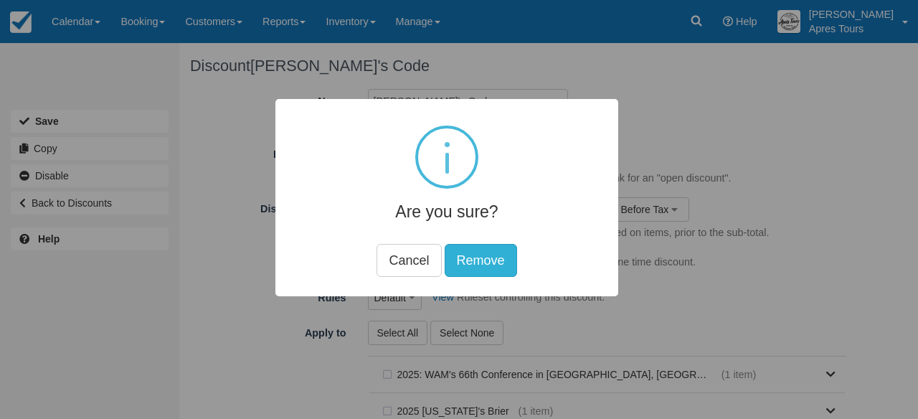
click at [480, 264] on button "Remove" at bounding box center [481, 260] width 72 height 33
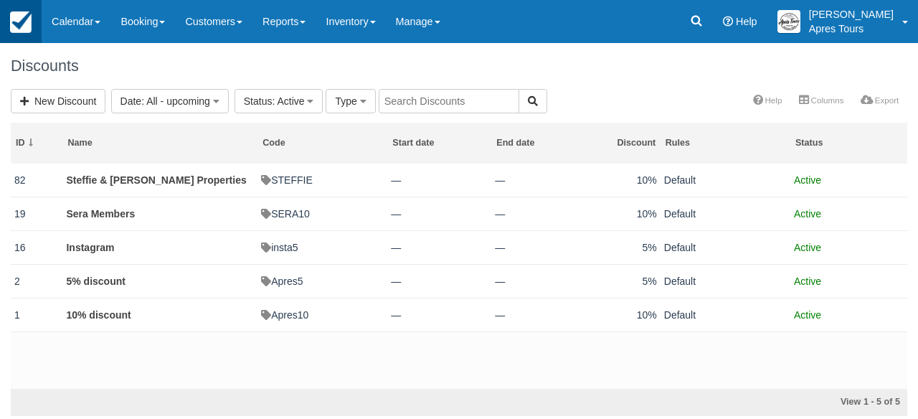
click at [14, 27] on img at bounding box center [21, 22] width 22 height 22
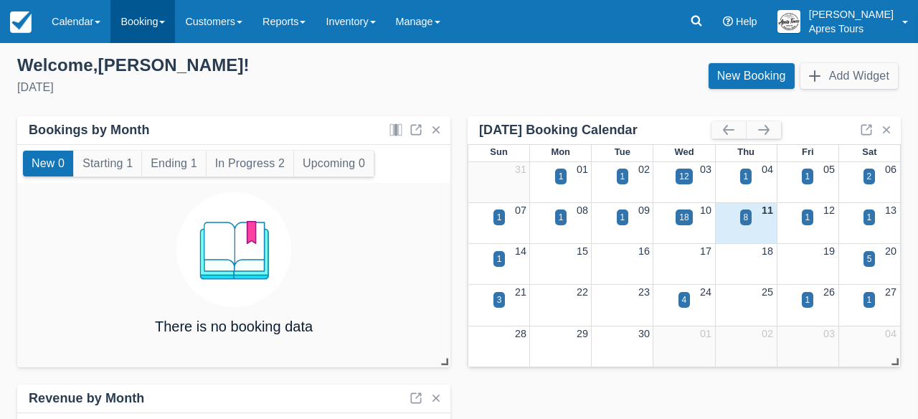
click at [150, 22] on link "Booking" at bounding box center [143, 21] width 65 height 43
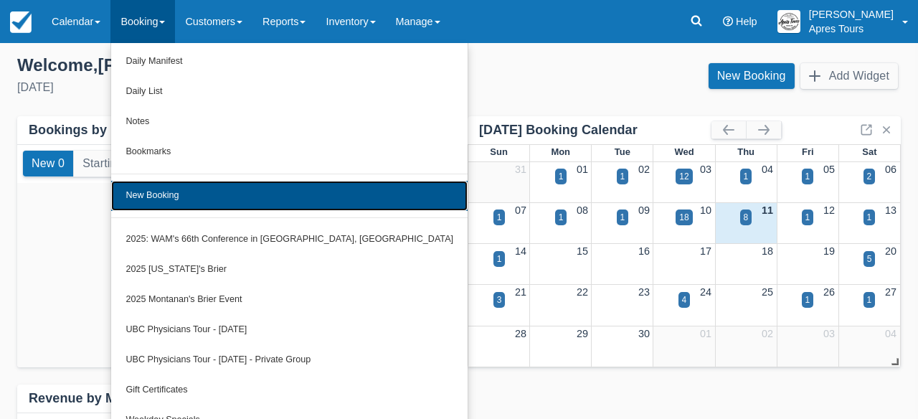
click at [164, 199] on link "New Booking" at bounding box center [289, 196] width 357 height 30
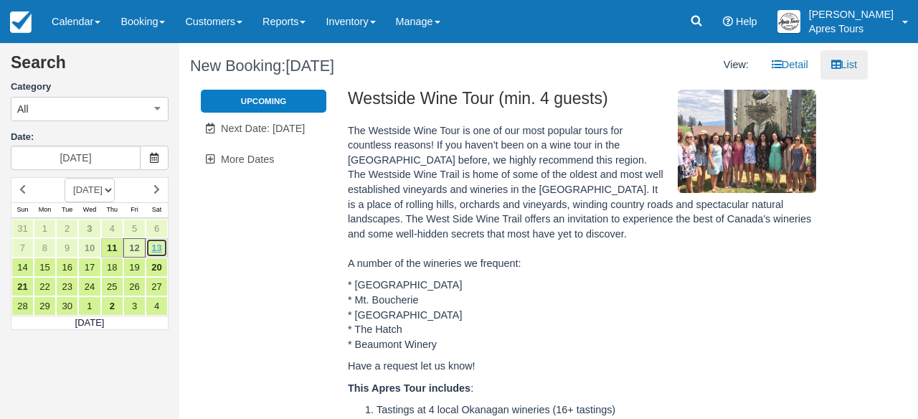
click at [156, 249] on link "13" at bounding box center [157, 247] width 22 height 19
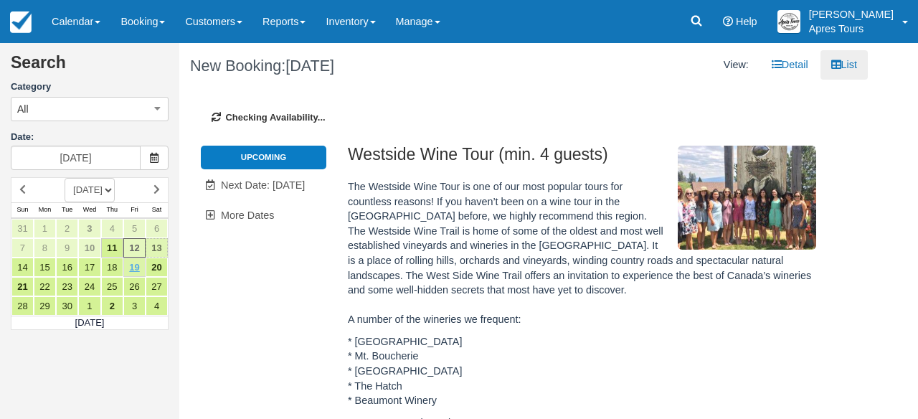
type input "Sat Sep 13 2025"
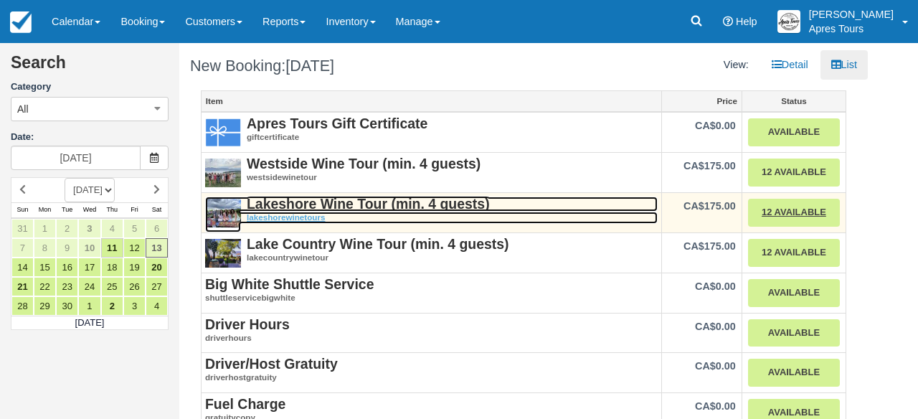
click at [329, 202] on strong "Lakeshore Wine Tour (min. 4 guests)" at bounding box center [368, 204] width 243 height 16
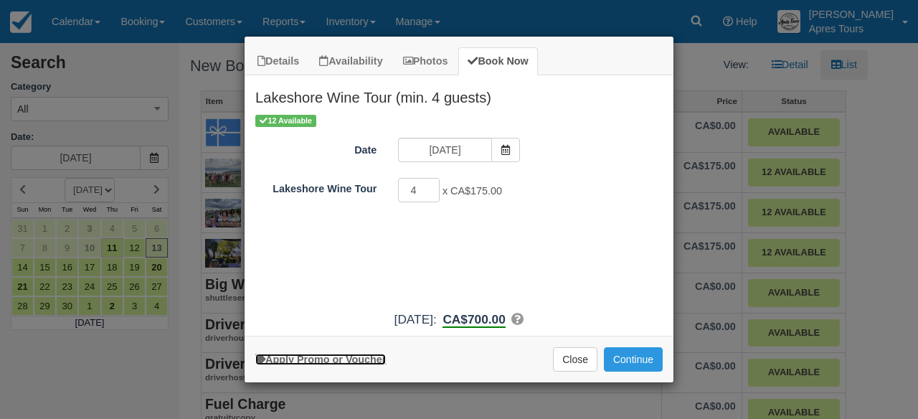
click at [332, 357] on link "Apply Promo or Voucher" at bounding box center [320, 359] width 131 height 11
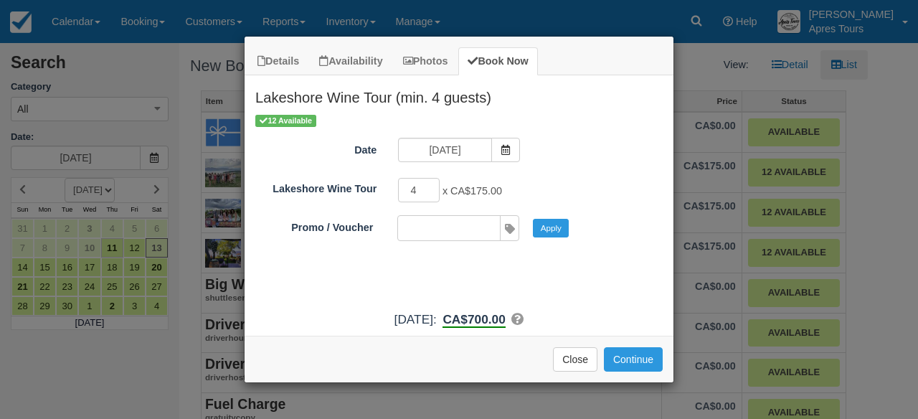
click at [484, 232] on input "Promo / Voucher" at bounding box center [448, 228] width 100 height 24
click at [551, 227] on button "Apply" at bounding box center [551, 228] width 36 height 19
click at [488, 230] on input "MayLong25" at bounding box center [448, 228] width 100 height 24
click at [474, 224] on input "MayLong25" at bounding box center [448, 228] width 100 height 24
type input "M"
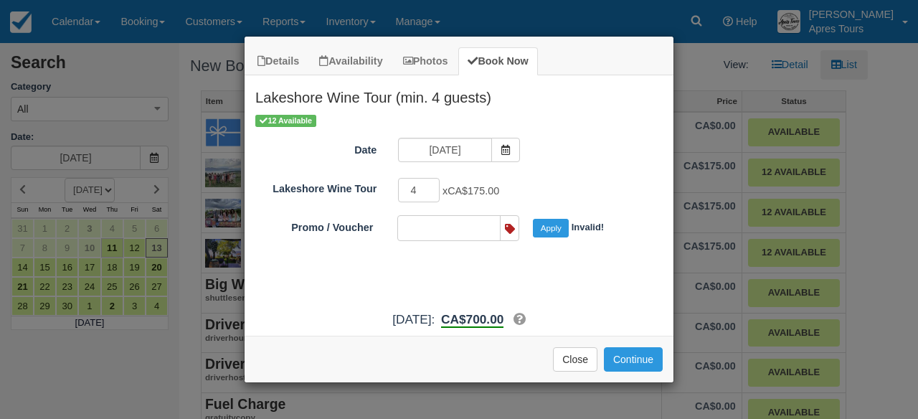
click at [489, 232] on input "Promo / Voucher" at bounding box center [448, 228] width 100 height 24
click at [557, 229] on button "Apply" at bounding box center [551, 228] width 36 height 19
click at [489, 232] on input "Apres5" at bounding box center [448, 228] width 100 height 24
click at [460, 228] on input "Apres5" at bounding box center [448, 228] width 100 height 24
type input "A"
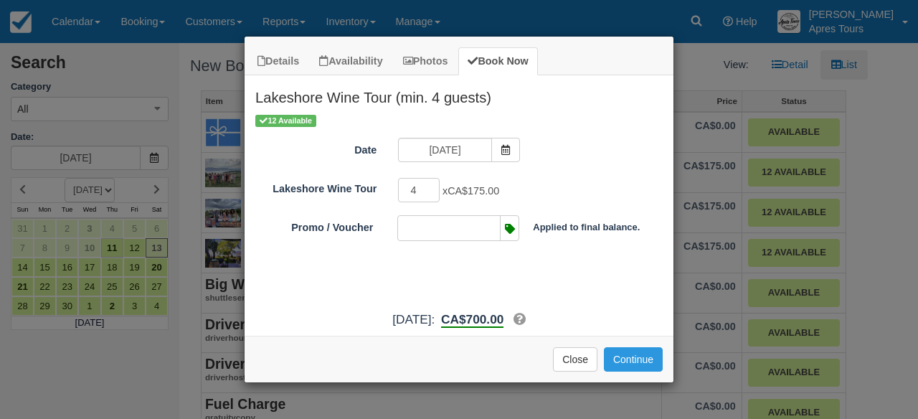
click at [488, 232] on input "Promo / Voucher" at bounding box center [448, 228] width 100 height 24
type input "canada150"
click at [514, 232] on span "Item Modal" at bounding box center [509, 228] width 19 height 24
click at [506, 257] on div "12 Available Date Sat Sep 13 2025 Lakeshore Wine Tour 4 x CA$175.00 Minimum of …" at bounding box center [459, 208] width 429 height 191
click at [626, 358] on button "Continue" at bounding box center [633, 359] width 59 height 24
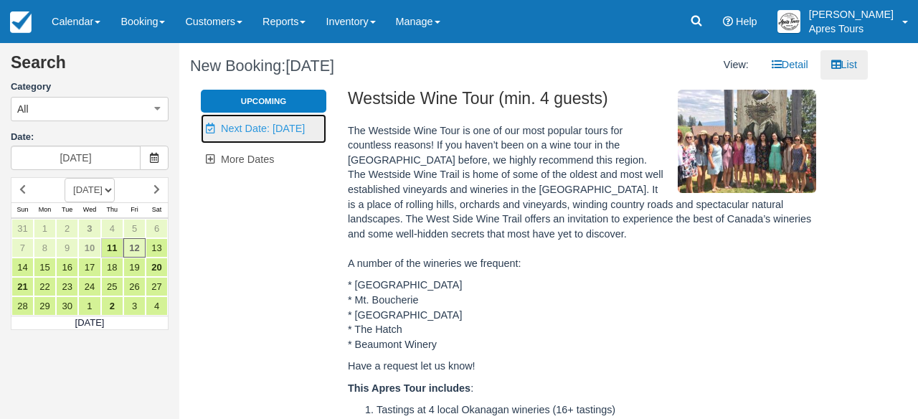
click at [268, 132] on span "Next Date: Sep 13" at bounding box center [263, 128] width 84 height 11
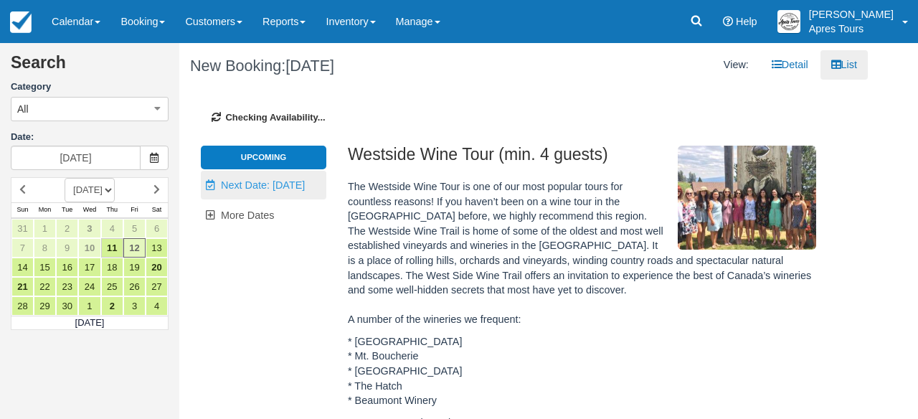
type input "Sat Sep 13 2025"
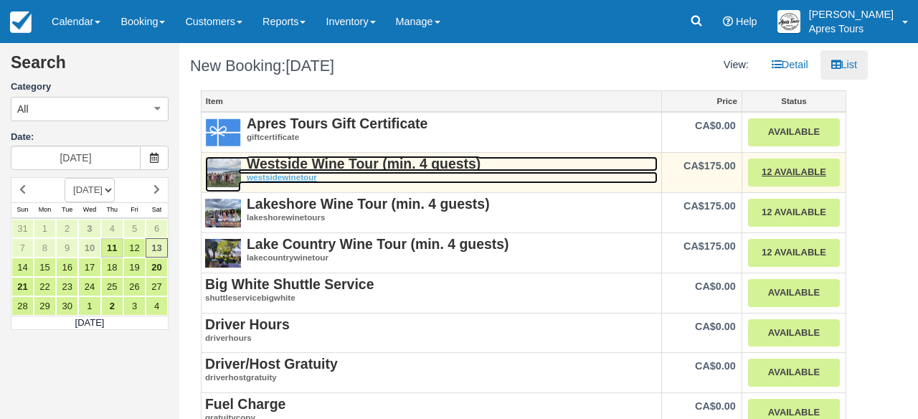
click at [270, 169] on strong "Westside Wine Tour (min. 4 guests)" at bounding box center [364, 164] width 234 height 16
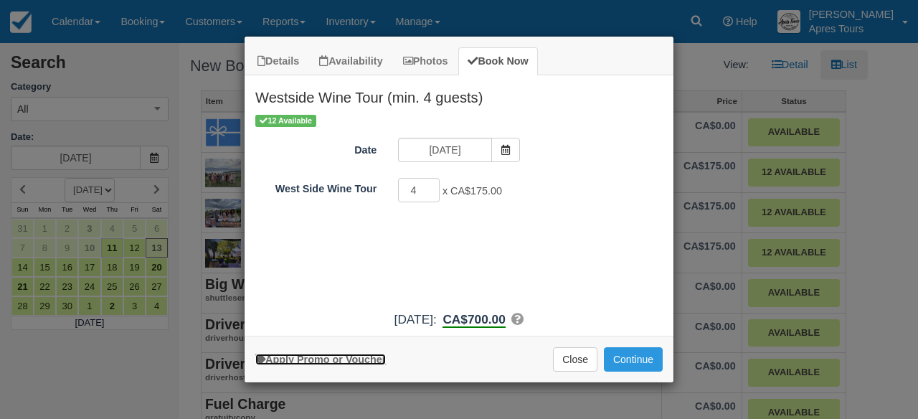
click at [334, 362] on link "Apply Promo or Voucher" at bounding box center [320, 359] width 131 height 11
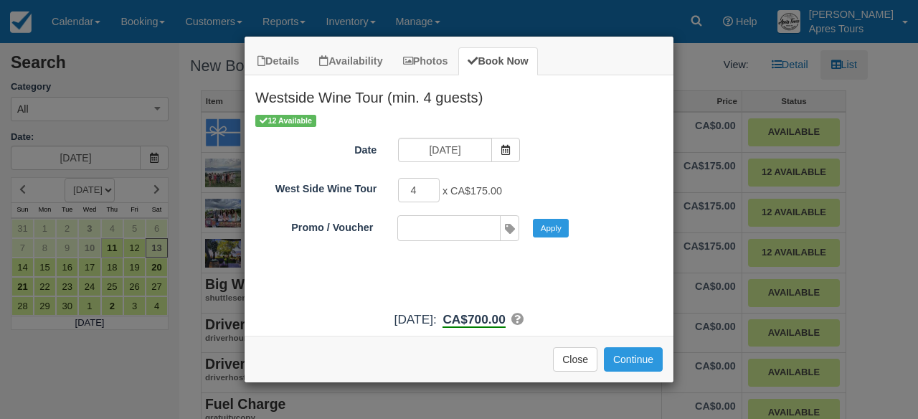
click at [488, 233] on input "Promo / Voucher" at bounding box center [448, 228] width 100 height 24
click at [552, 230] on button "Apply" at bounding box center [551, 228] width 36 height 19
click at [474, 227] on input "FALL15" at bounding box center [448, 228] width 100 height 24
type input "F"
click at [489, 230] on input "Promo / Voucher" at bounding box center [448, 228] width 100 height 24
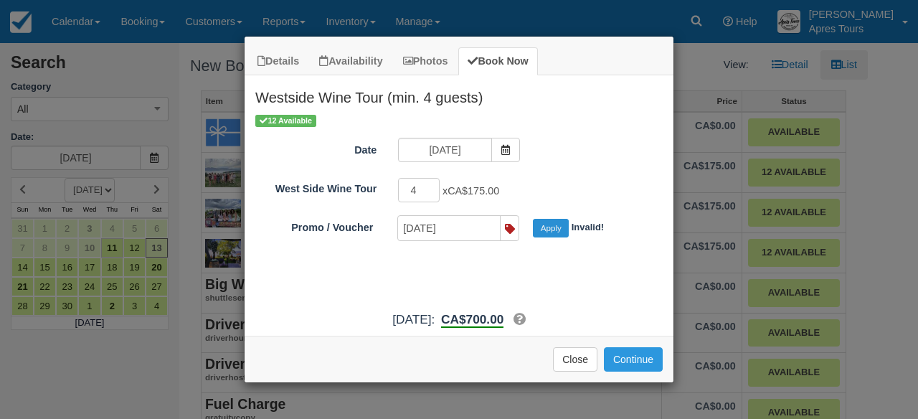
click at [553, 231] on button "Apply" at bounding box center [551, 228] width 36 height 19
click at [471, 228] on input "AUGUST15" at bounding box center [448, 228] width 100 height 24
type input "A"
click at [489, 230] on input "Promo / Voucher" at bounding box center [448, 228] width 100 height 24
click at [555, 228] on button "Apply" at bounding box center [551, 228] width 36 height 19
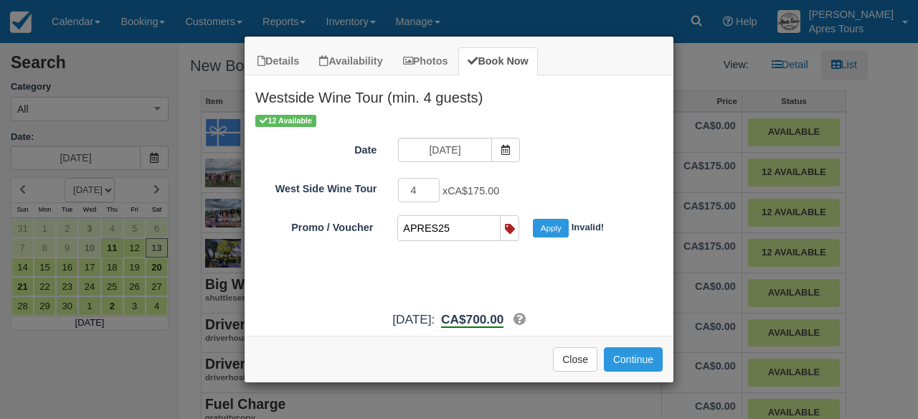
click at [469, 227] on input "APRES25" at bounding box center [448, 228] width 100 height 24
type input "A"
click at [489, 230] on input "Promo / Voucher" at bounding box center [448, 228] width 100 height 24
click at [550, 232] on button "Apply" at bounding box center [551, 228] width 36 height 19
click at [486, 226] on input "WINEFESTIVAL10" at bounding box center [448, 228] width 100 height 24
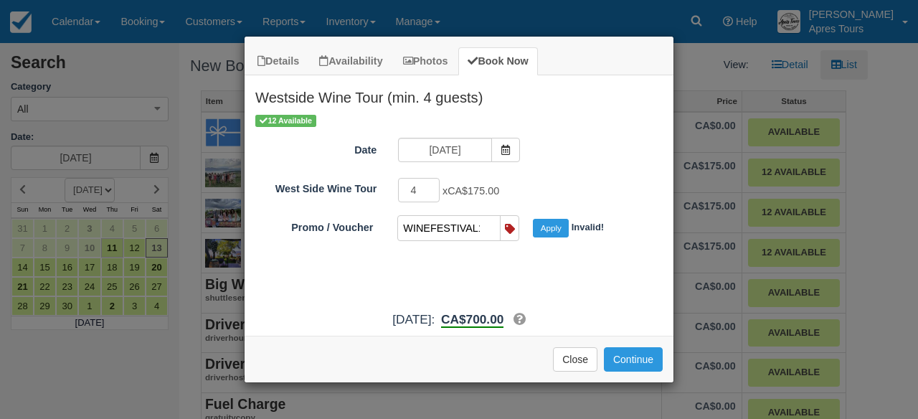
click at [481, 225] on input "WINEFESTIVAL10" at bounding box center [448, 228] width 100 height 24
click at [466, 227] on input "WINEFESTIVAL10" at bounding box center [448, 228] width 100 height 24
type input "W"
click at [486, 233] on input "Promo / Voucher" at bounding box center [448, 228] width 100 height 24
click at [553, 229] on button "Apply" at bounding box center [551, 228] width 36 height 19
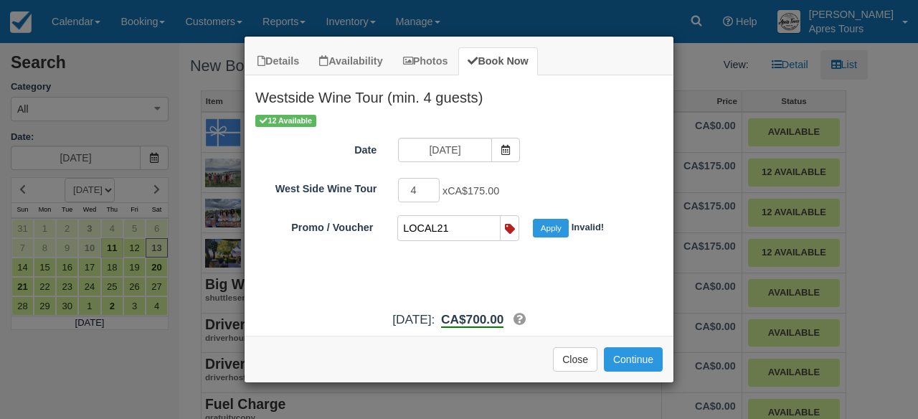
click at [463, 226] on input "LOCAL21" at bounding box center [448, 228] width 100 height 24
type input "L"
click at [489, 234] on input "Promo / Voucher" at bounding box center [448, 228] width 100 height 24
click at [551, 229] on button "Apply" at bounding box center [551, 228] width 36 height 19
click at [462, 230] on input "APRES25" at bounding box center [448, 228] width 100 height 24
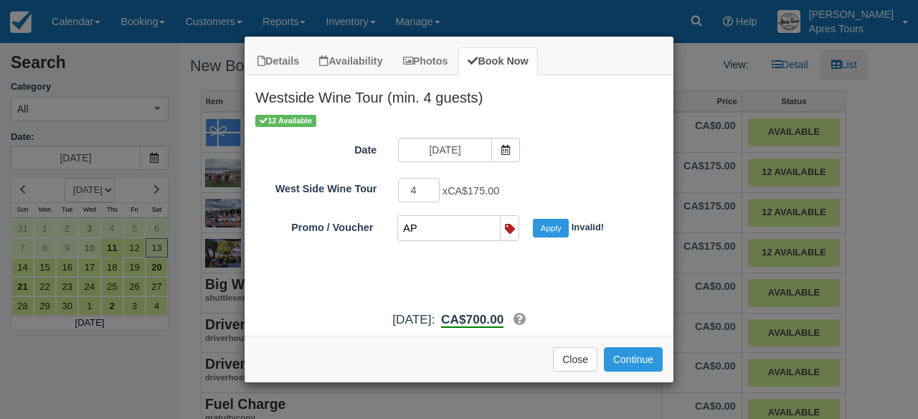
type input "A"
click at [489, 227] on input "Promo / Voucher" at bounding box center [448, 228] width 100 height 24
click at [543, 222] on button "Apply" at bounding box center [551, 228] width 36 height 19
click at [551, 227] on button "Apply" at bounding box center [551, 228] width 36 height 19
click at [471, 232] on input "canada150" at bounding box center [448, 228] width 100 height 24
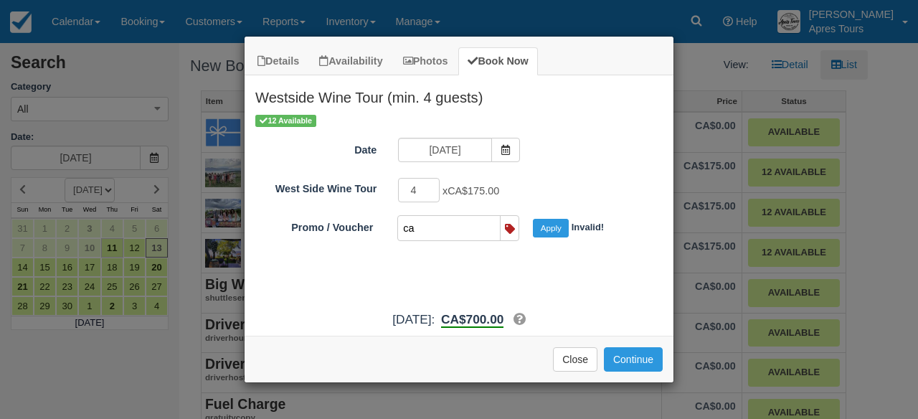
type input "c"
click at [488, 233] on input "Promo / Voucher" at bounding box center [448, 228] width 100 height 24
click at [553, 230] on button "Apply" at bounding box center [551, 228] width 36 height 19
click at [471, 227] on input "MayLong25" at bounding box center [448, 228] width 100 height 24
type input "M"
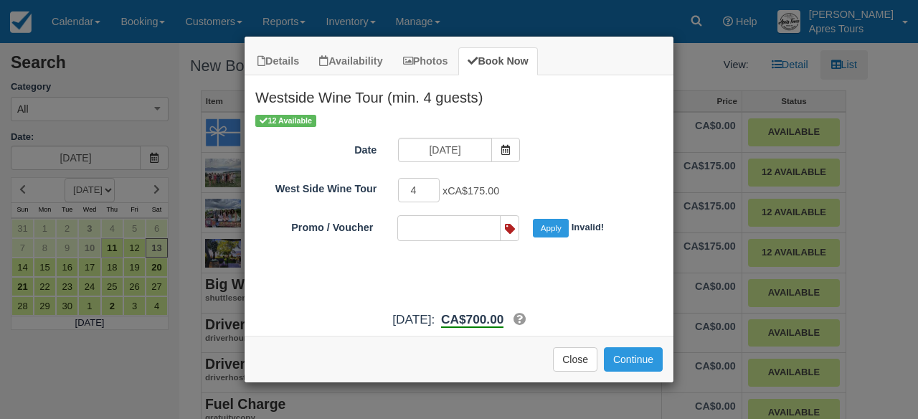
click at [486, 231] on input "Promo / Voucher" at bounding box center [448, 228] width 100 height 24
type input "STEFFIE"
click at [544, 230] on button "Apply" at bounding box center [551, 228] width 36 height 19
click at [650, 364] on button "Continue" at bounding box center [633, 359] width 59 height 24
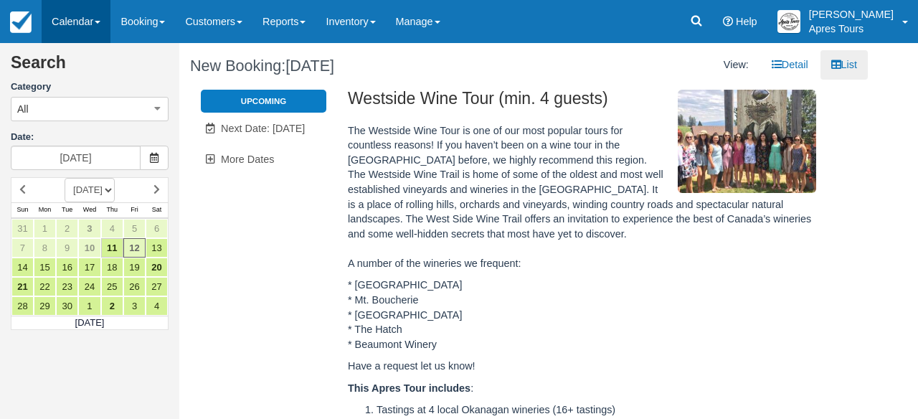
click at [90, 33] on link "Calendar" at bounding box center [76, 21] width 69 height 43
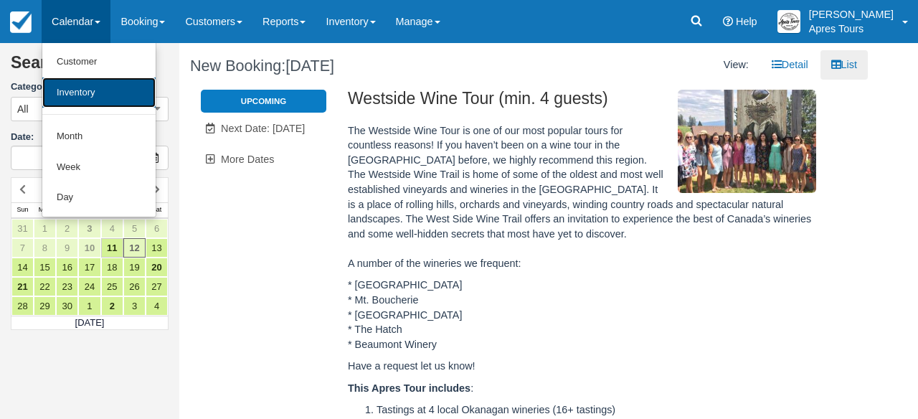
click at [90, 98] on link "Inventory" at bounding box center [98, 92] width 113 height 31
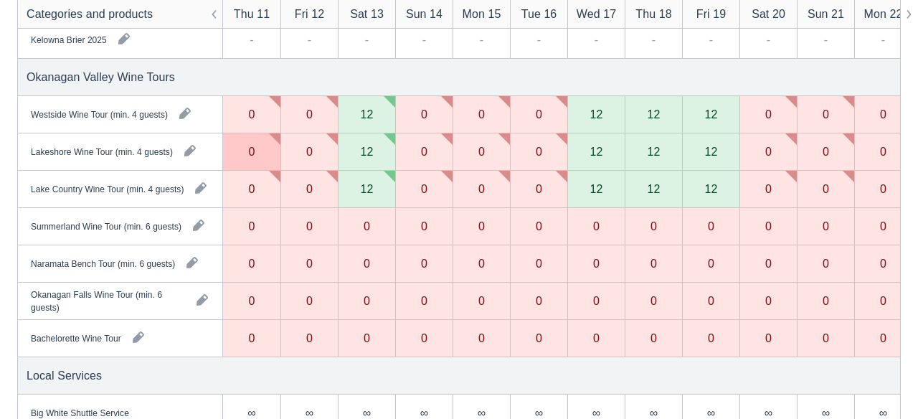
scroll to position [345, 0]
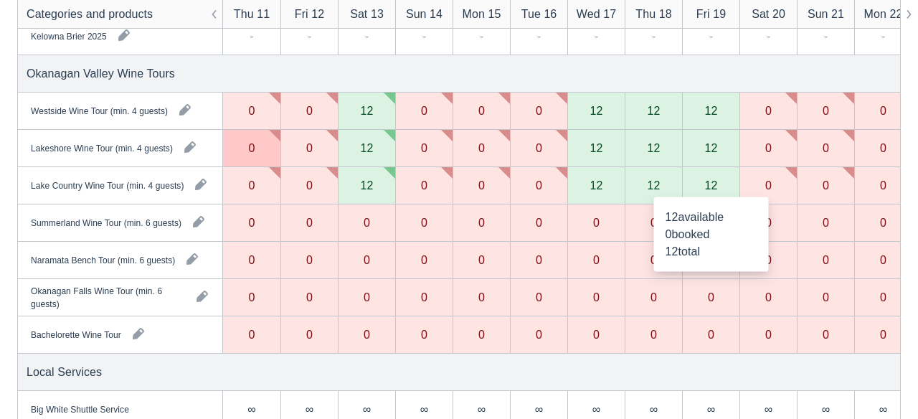
click at [714, 184] on div "12" at bounding box center [711, 184] width 13 height 11
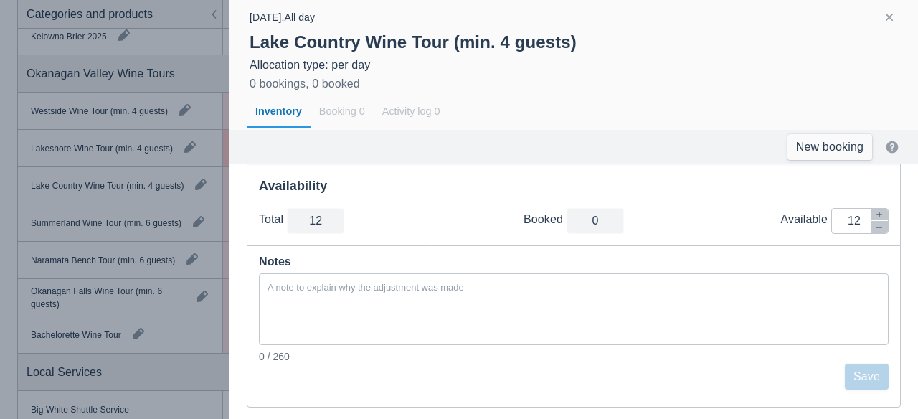
scroll to position [68, 0]
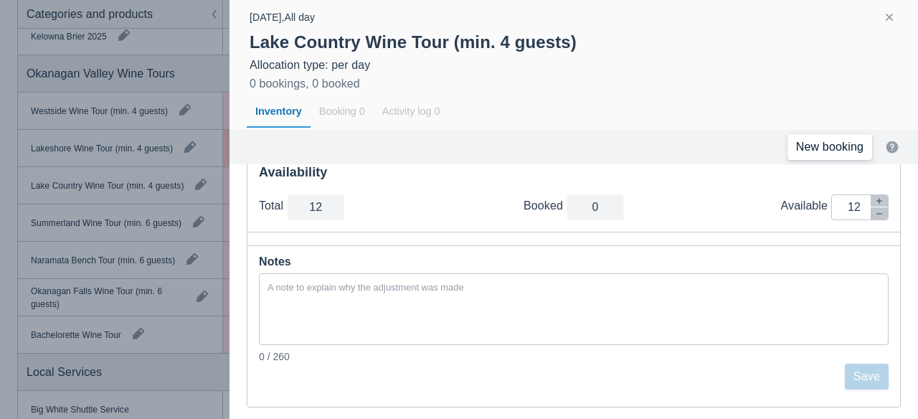
click at [812, 141] on link "New booking" at bounding box center [830, 147] width 85 height 26
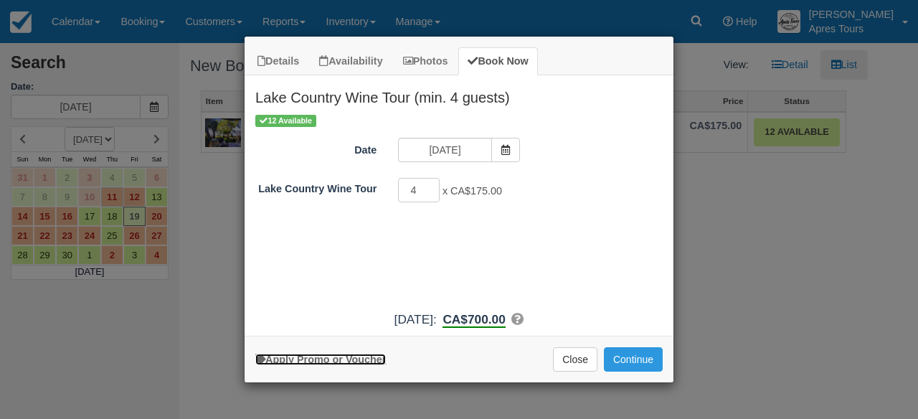
click at [348, 364] on link "Apply Promo or Voucher" at bounding box center [320, 359] width 131 height 11
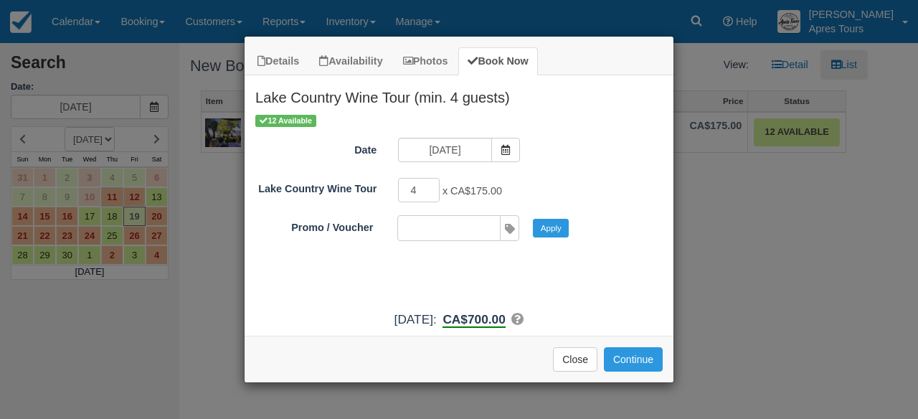
click at [486, 231] on input "Promo / Voucher" at bounding box center [448, 228] width 100 height 24
type input "SERA10"
click at [555, 234] on button "Apply" at bounding box center [551, 228] width 36 height 19
click at [632, 363] on button "Continue" at bounding box center [633, 359] width 59 height 24
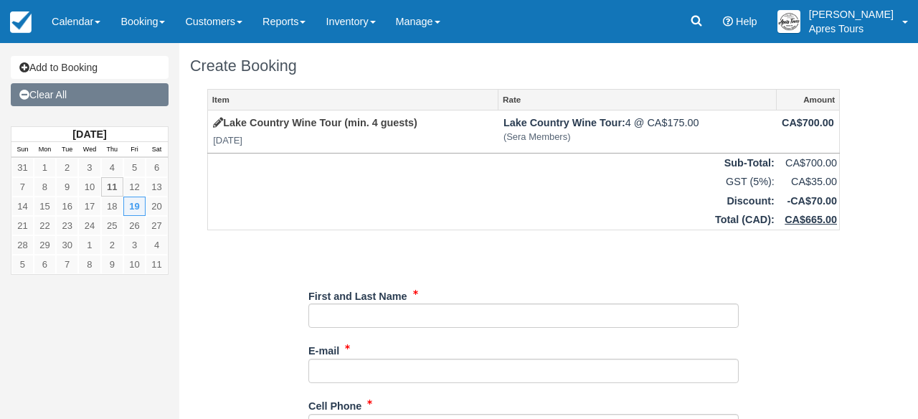
click at [64, 93] on link "Clear All" at bounding box center [90, 94] width 158 height 23
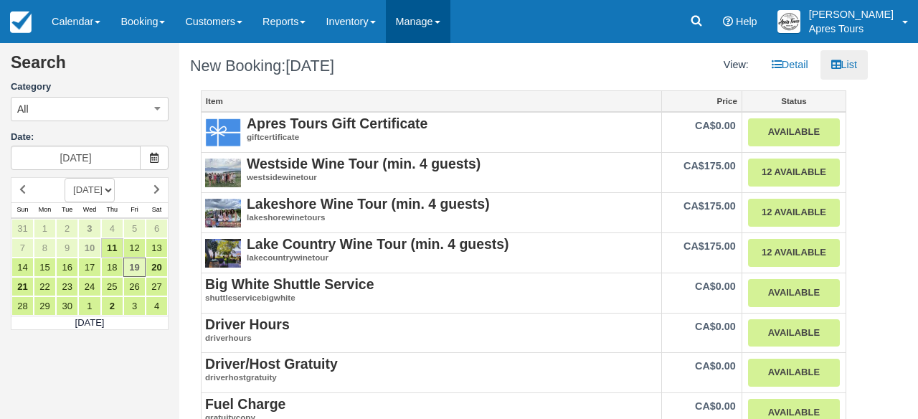
click at [431, 25] on link "Manage" at bounding box center [418, 21] width 65 height 43
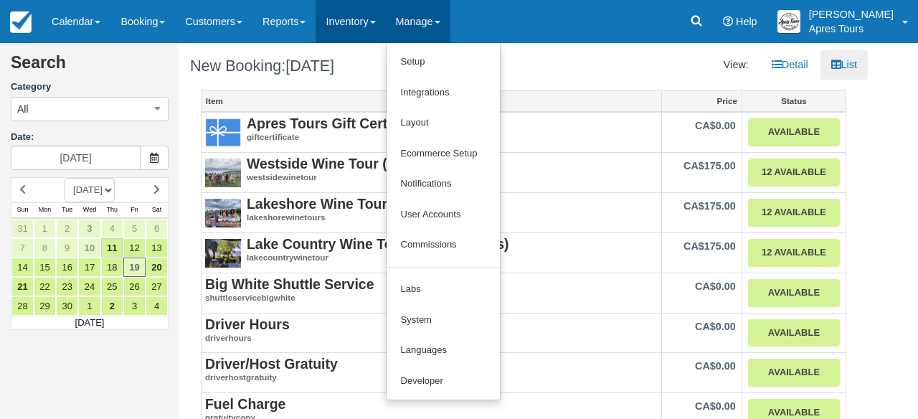
click at [373, 22] on link "Inventory" at bounding box center [351, 21] width 70 height 43
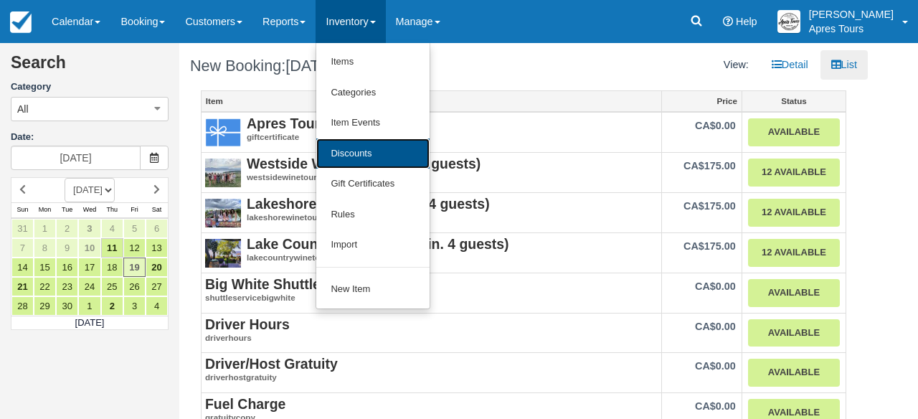
click at [367, 154] on link "Discounts" at bounding box center [372, 153] width 113 height 31
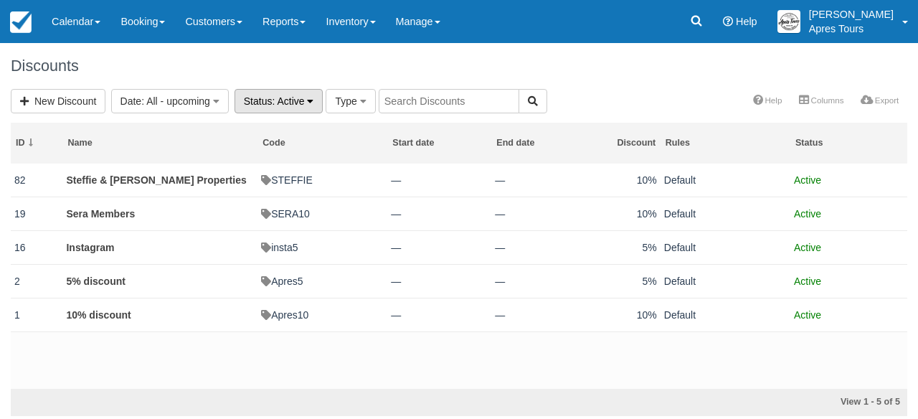
click at [320, 105] on button "Status : Active" at bounding box center [279, 101] width 89 height 24
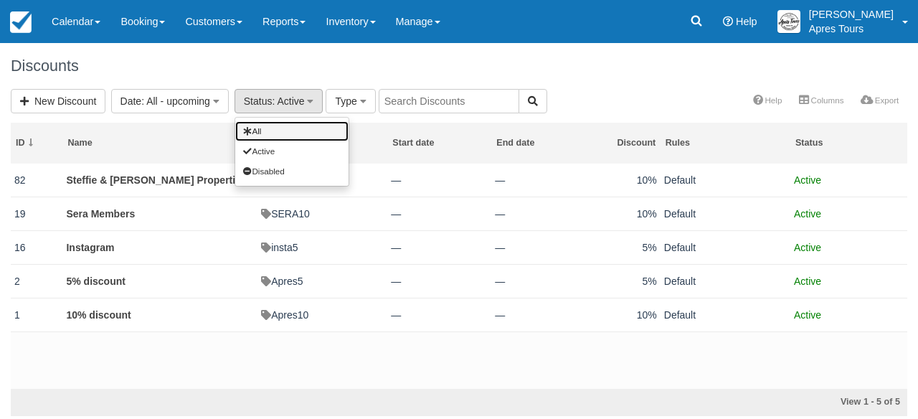
click at [288, 131] on link "All" at bounding box center [291, 131] width 113 height 20
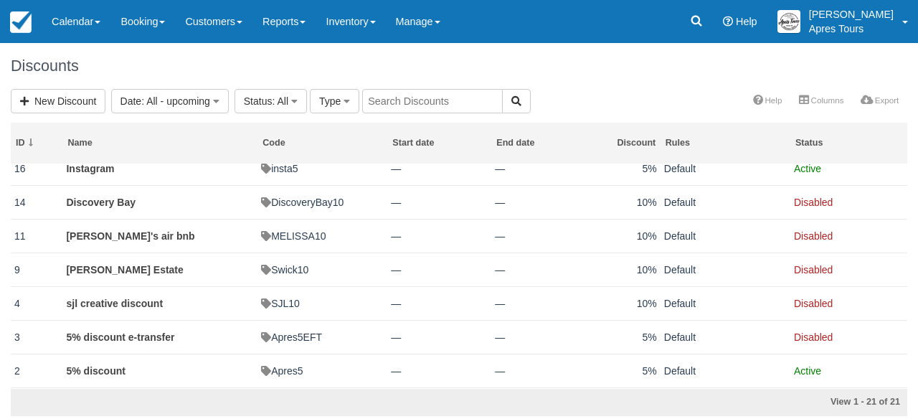
scroll to position [498, 0]
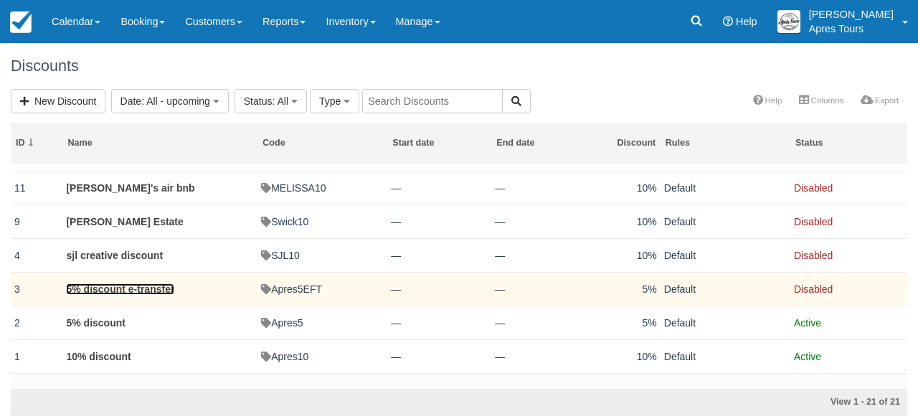
click at [139, 295] on link "5% discount e-transfer" at bounding box center [120, 288] width 108 height 11
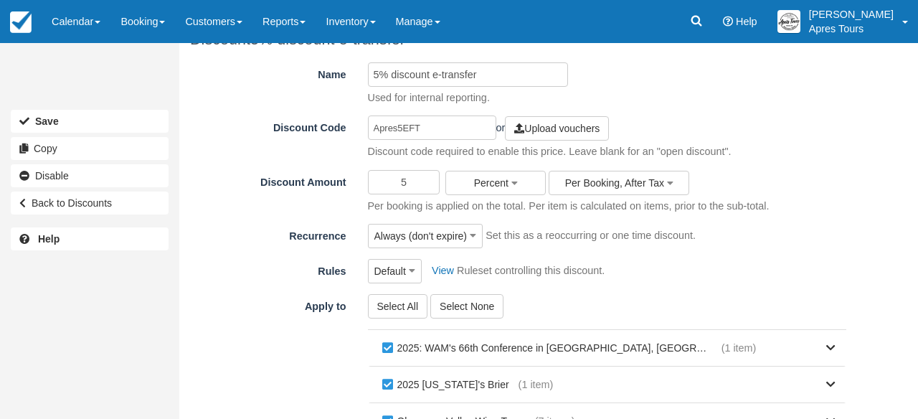
scroll to position [13, 0]
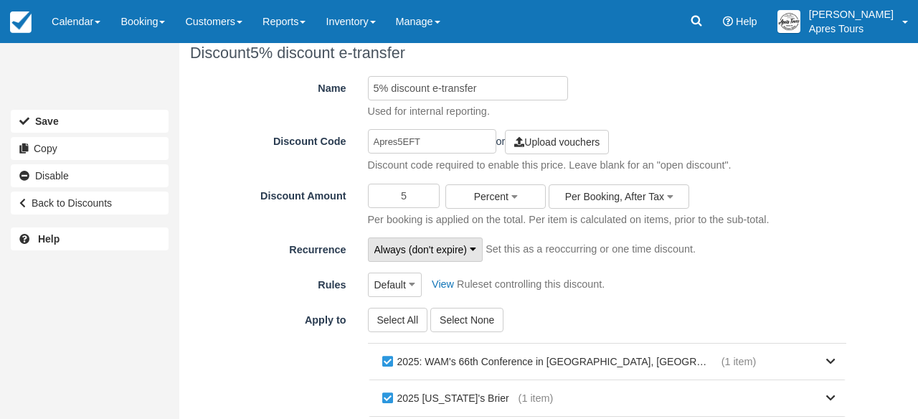
click at [476, 250] on icon "button" at bounding box center [473, 249] width 6 height 10
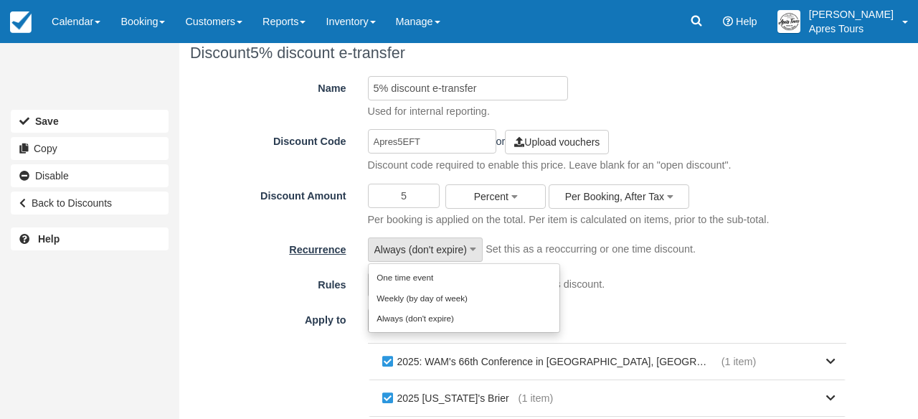
click at [225, 245] on label "Recurrence" at bounding box center [273, 248] width 167 height 20
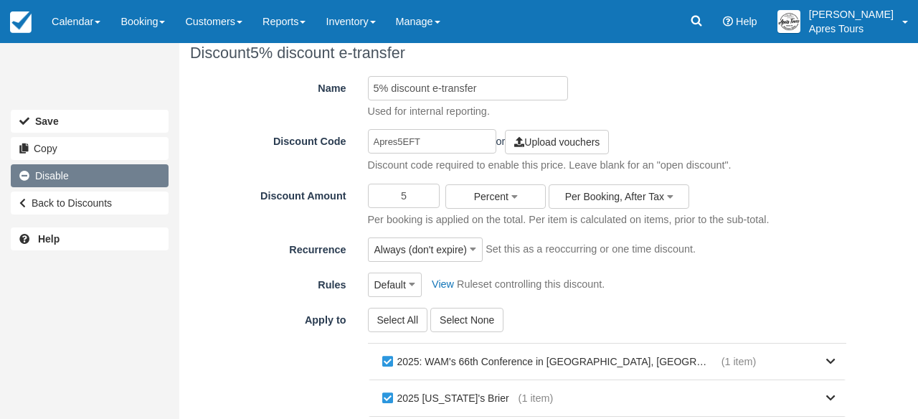
click at [62, 179] on link "Disable" at bounding box center [90, 175] width 158 height 23
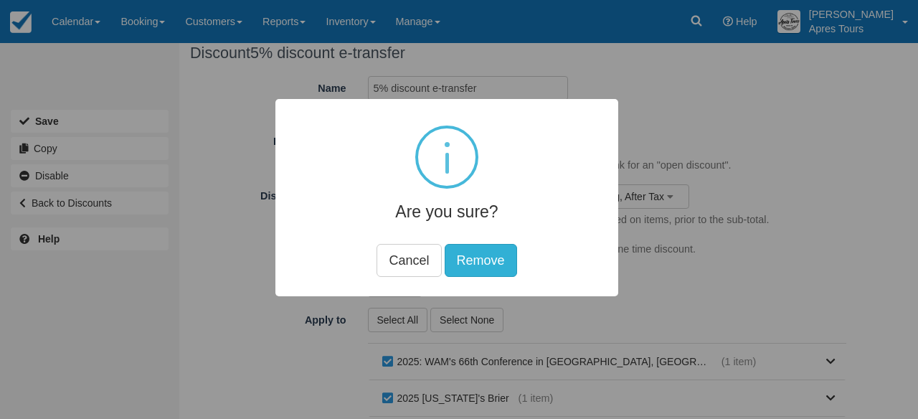
click at [470, 261] on button "Remove" at bounding box center [481, 260] width 72 height 33
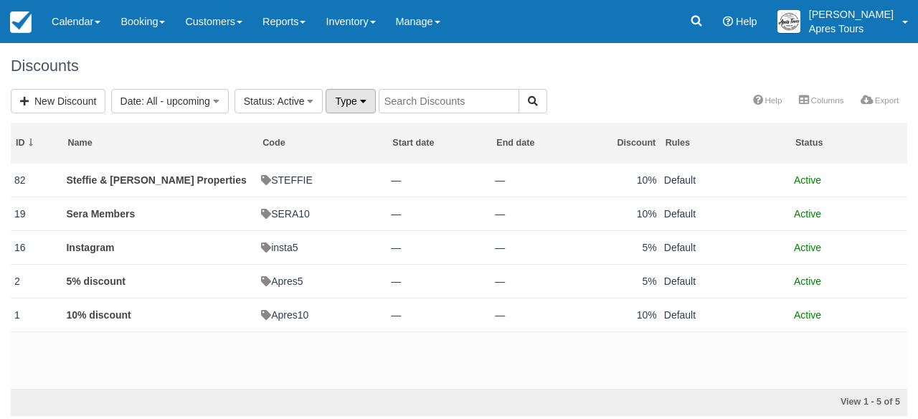
click at [365, 101] on icon "button" at bounding box center [363, 101] width 6 height 10
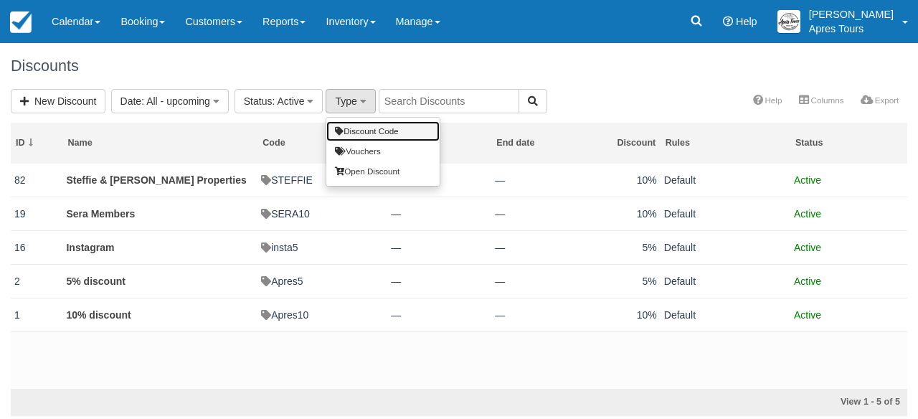
click at [369, 128] on link "Discount Code" at bounding box center [382, 131] width 113 height 20
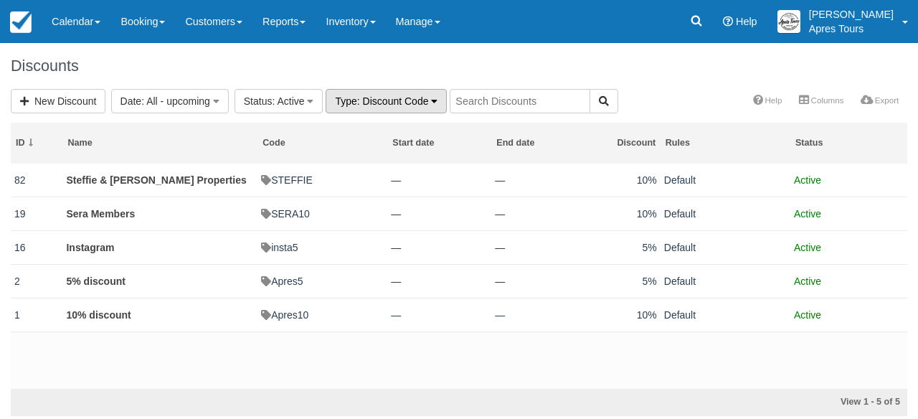
click at [437, 106] on button "Type : Discount Code" at bounding box center [386, 101] width 121 height 24
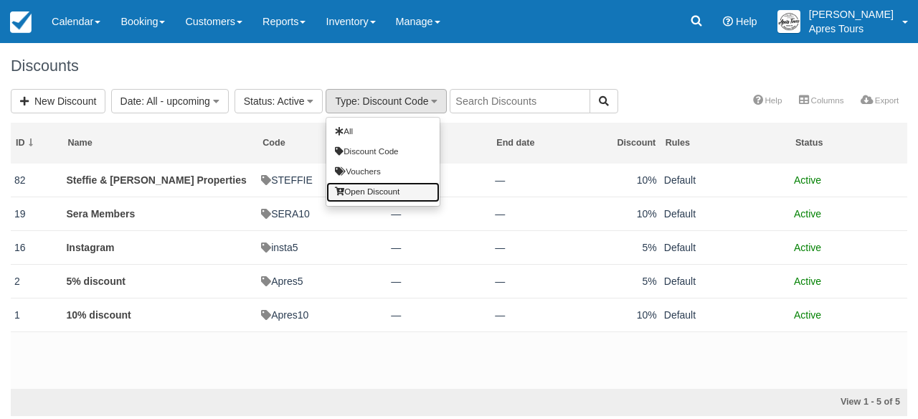
click at [394, 191] on link "Open Discount" at bounding box center [382, 192] width 113 height 20
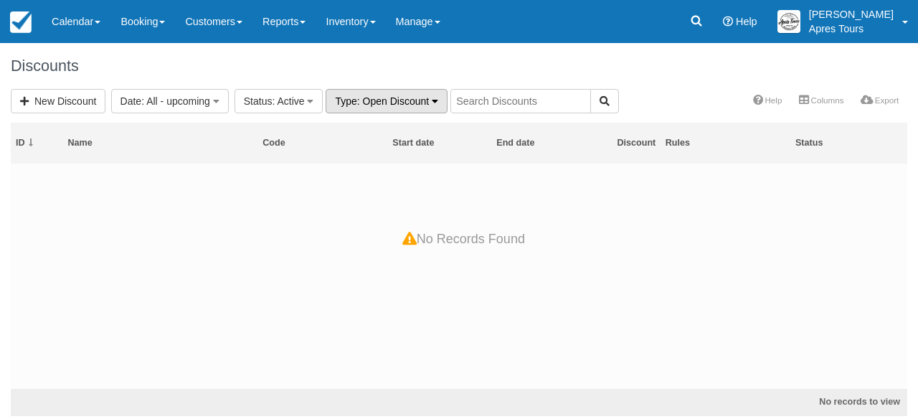
click at [438, 101] on icon "button" at bounding box center [435, 101] width 6 height 10
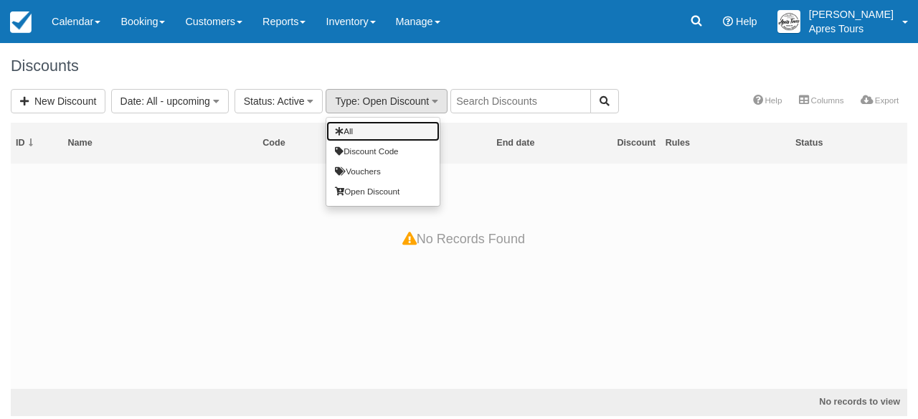
click at [402, 131] on link "All" at bounding box center [382, 131] width 113 height 20
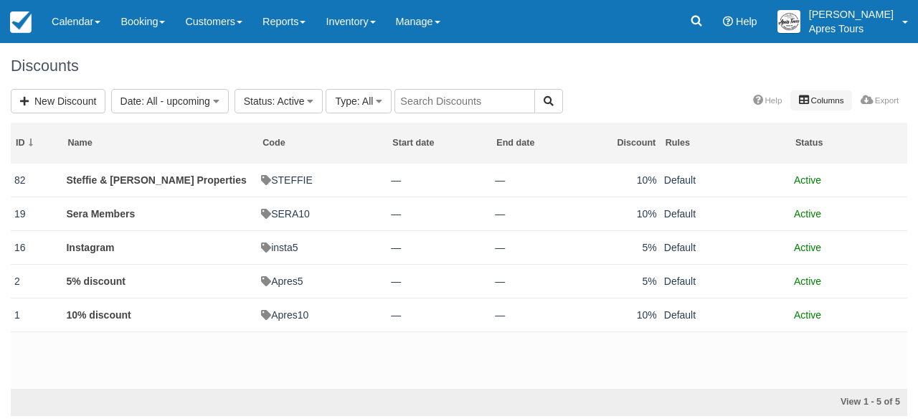
click at [822, 96] on link "Columns" at bounding box center [822, 100] width 62 height 20
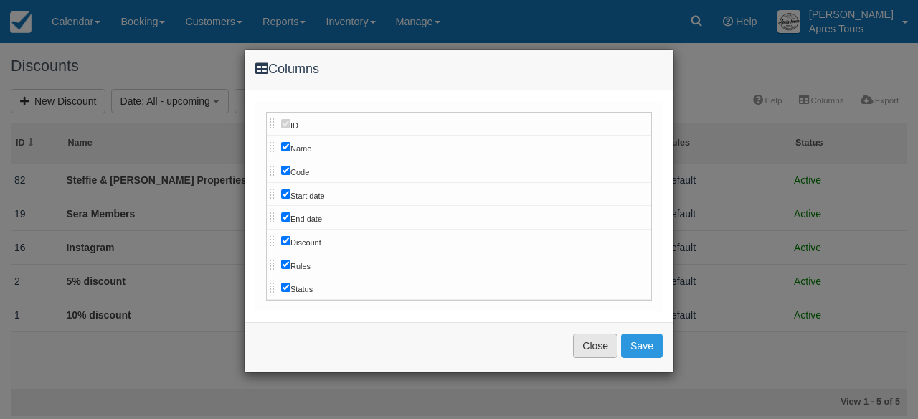
click at [605, 339] on button "Close" at bounding box center [595, 346] width 44 height 24
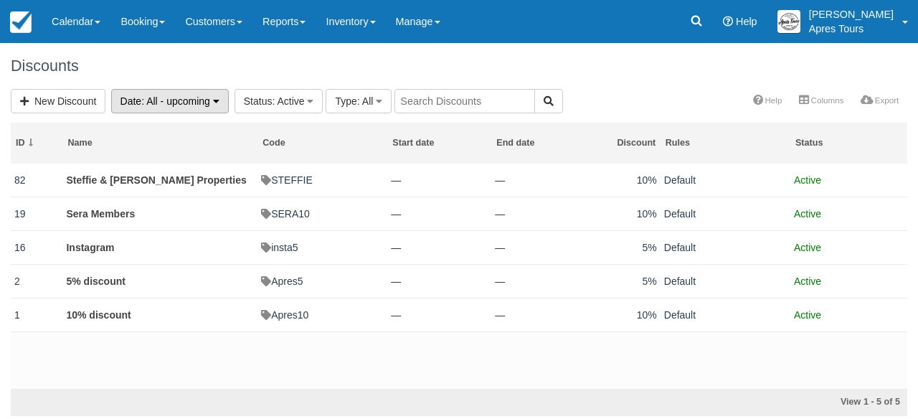
click at [223, 105] on button "Date : All - upcoming" at bounding box center [170, 101] width 118 height 24
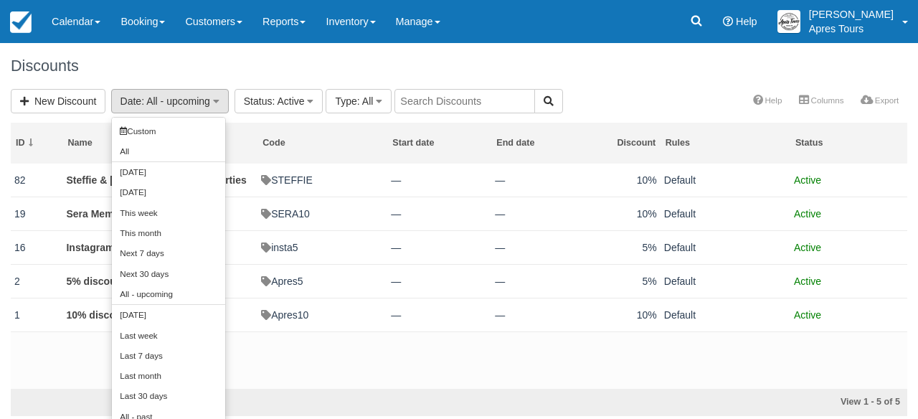
click at [296, 57] on h1 "Discounts" at bounding box center [459, 65] width 897 height 17
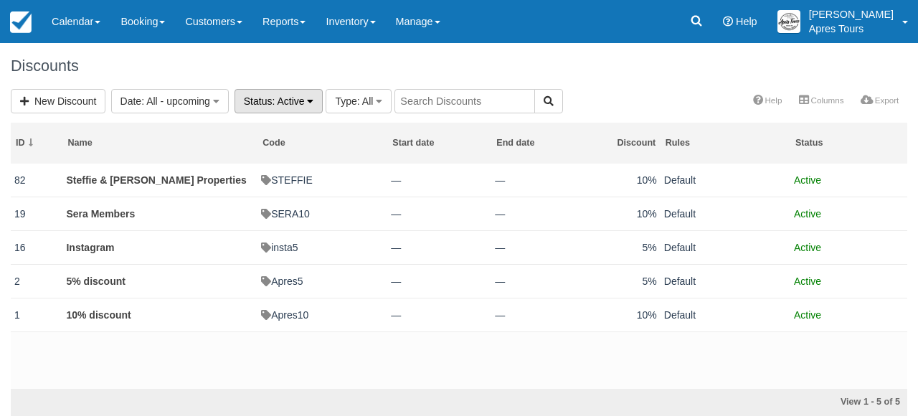
click at [316, 105] on button "Status : Active" at bounding box center [279, 101] width 89 height 24
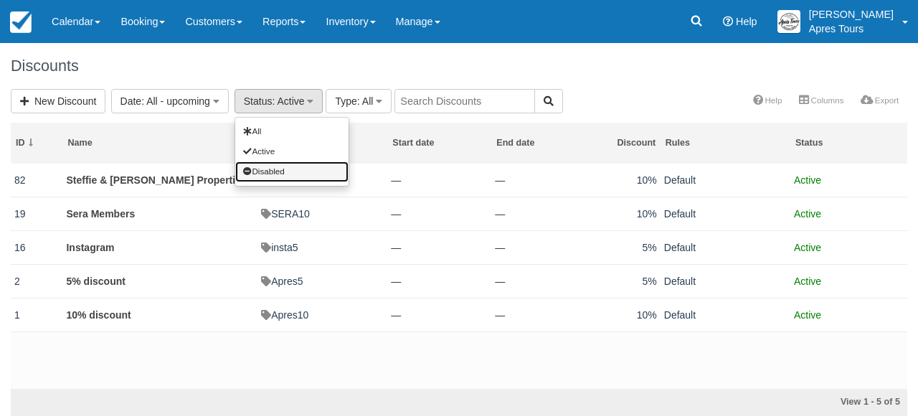
click at [291, 171] on link "Disabled" at bounding box center [291, 171] width 113 height 20
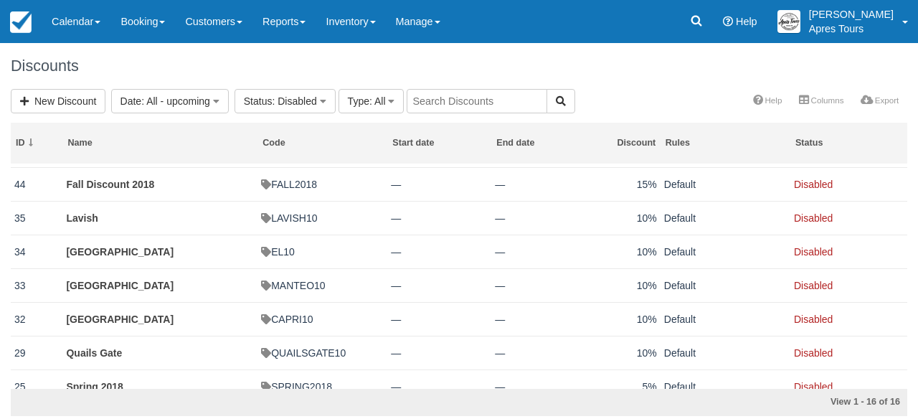
scroll to position [133, 0]
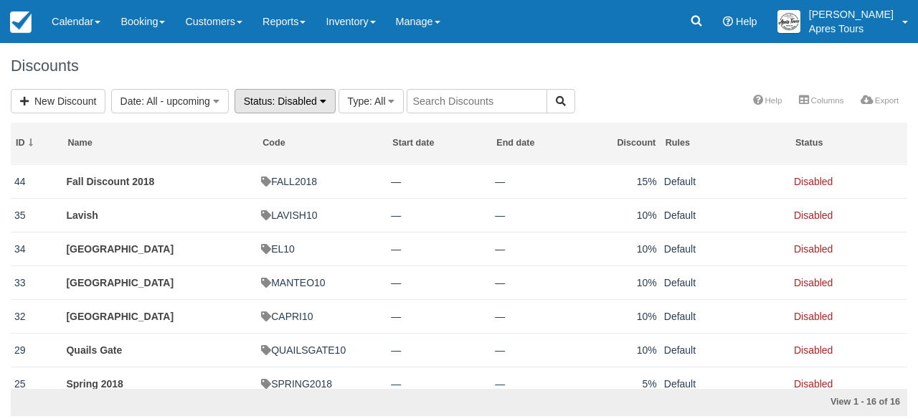
click at [322, 105] on button "Status : Disabled" at bounding box center [285, 101] width 101 height 24
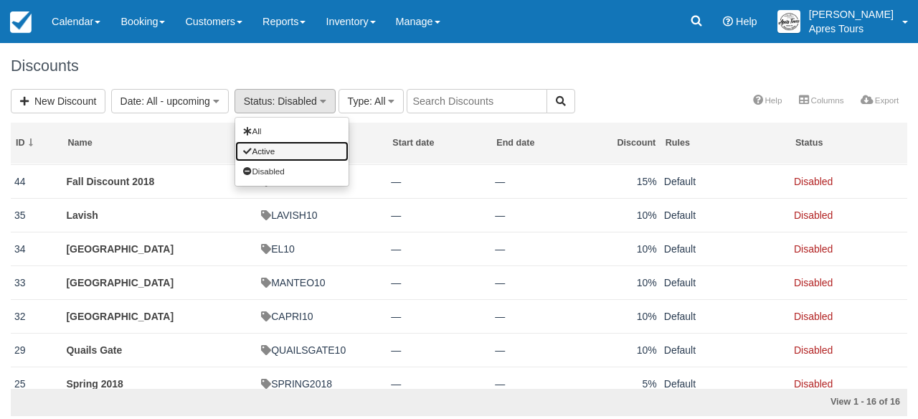
click at [308, 151] on link "Active" at bounding box center [291, 151] width 113 height 20
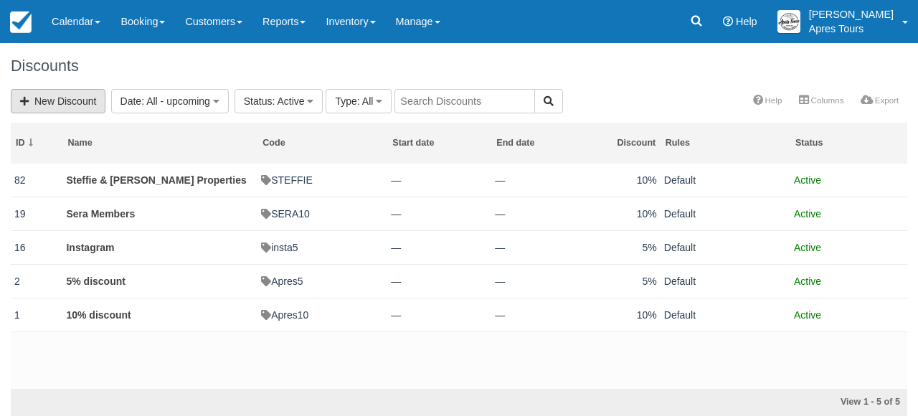
click at [67, 100] on link "New Discount" at bounding box center [58, 101] width 95 height 24
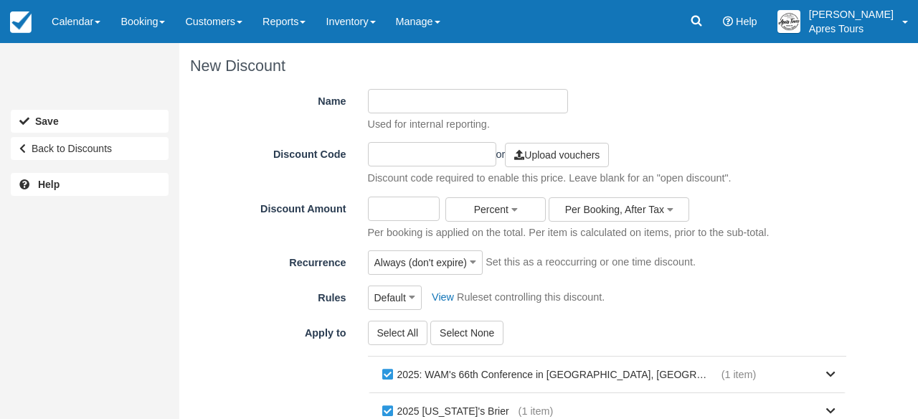
click at [398, 98] on input "Name" at bounding box center [468, 101] width 201 height 24
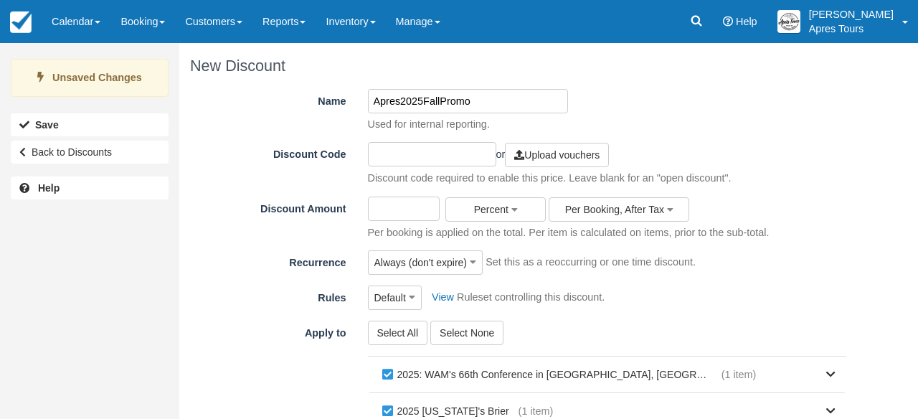
type input "Apres2025FallPromo"
click at [398, 156] on input "text" at bounding box center [432, 154] width 128 height 24
click at [399, 209] on input "Discount Amount" at bounding box center [404, 209] width 72 height 24
type input "15"
click at [473, 266] on icon "button" at bounding box center [473, 262] width 6 height 10
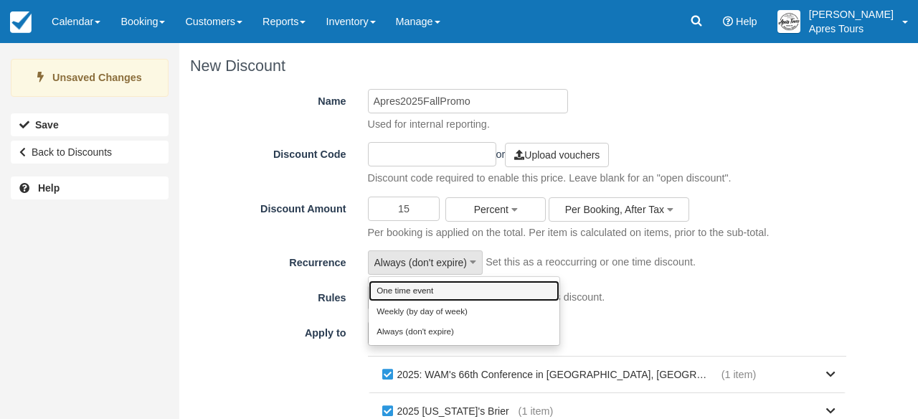
click at [431, 292] on link "One time event" at bounding box center [464, 291] width 191 height 20
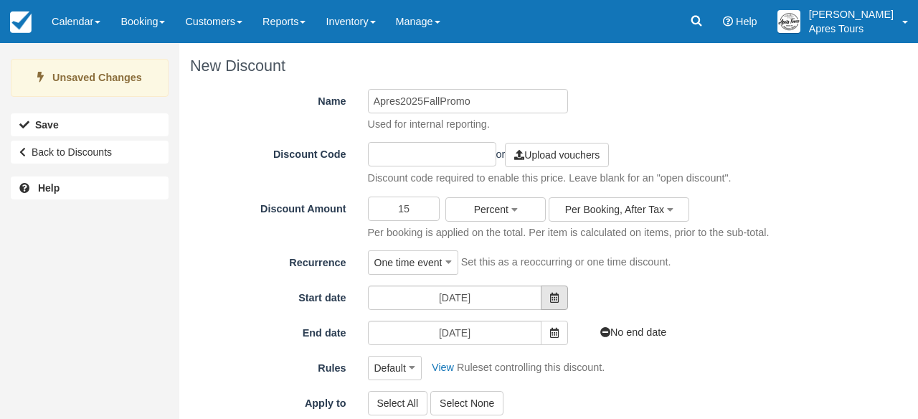
click at [553, 293] on icon at bounding box center [554, 298] width 9 height 10
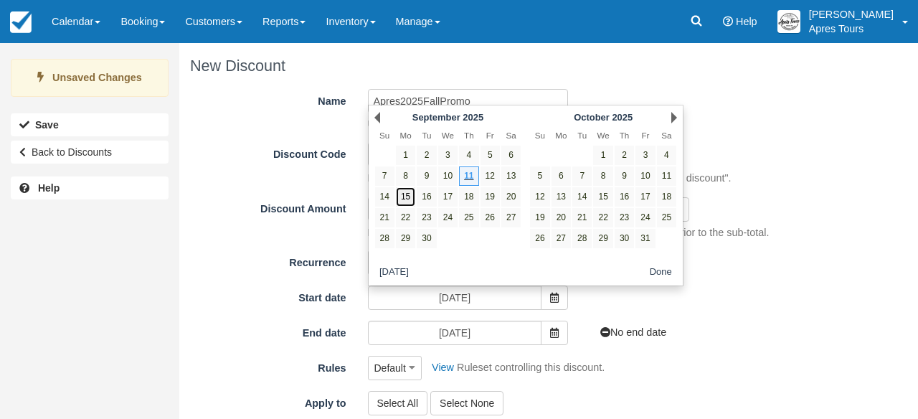
click at [406, 198] on link "15" at bounding box center [405, 196] width 19 height 19
type input "[DATE]"
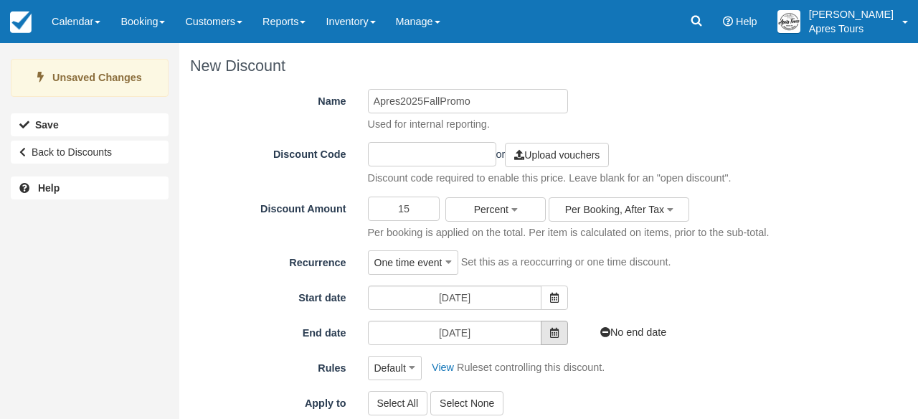
click at [556, 334] on icon at bounding box center [554, 333] width 9 height 10
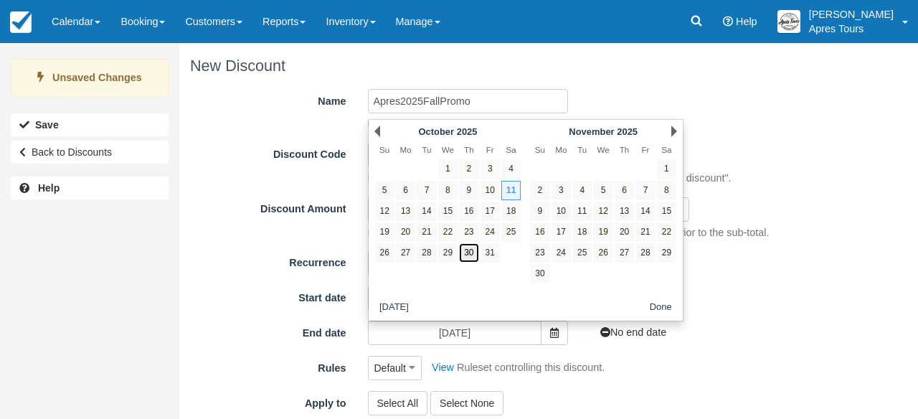
click at [474, 251] on link "30" at bounding box center [468, 252] width 19 height 19
type input "[DATE]"
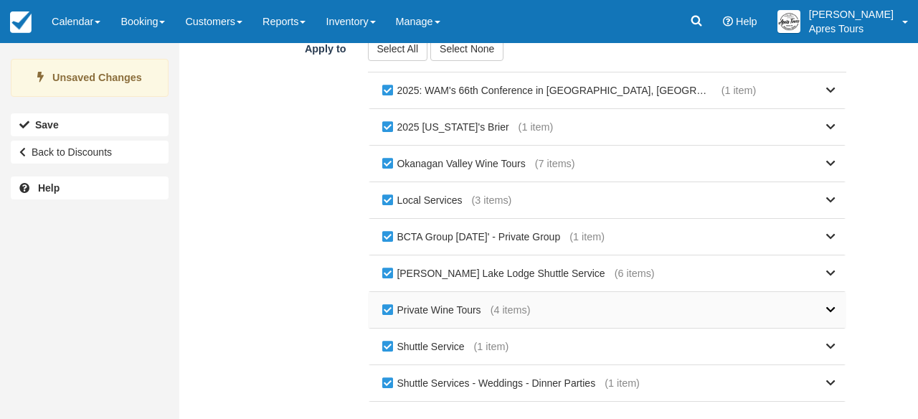
scroll to position [359, 0]
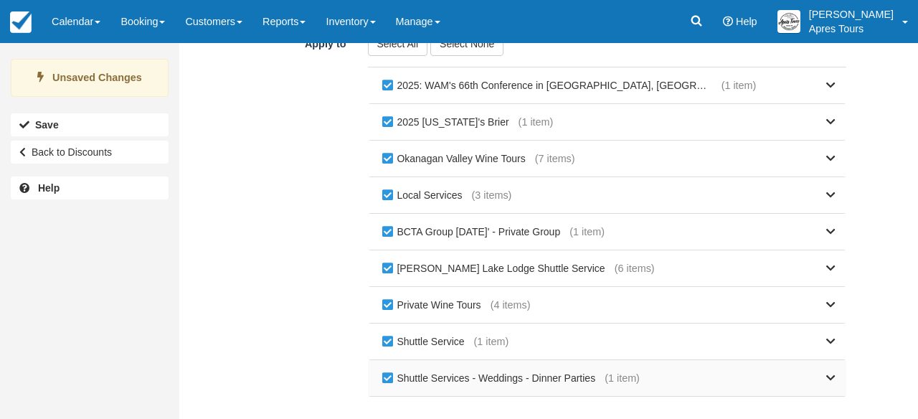
click at [390, 377] on label "Shuttle Services - Weddings - Dinner Parties" at bounding box center [492, 378] width 227 height 22
checkbox input "false"
click at [388, 344] on label "Shuttle Service" at bounding box center [426, 342] width 95 height 22
checkbox input "false"
click at [386, 306] on label "Private Wine Tours" at bounding box center [435, 305] width 112 height 22
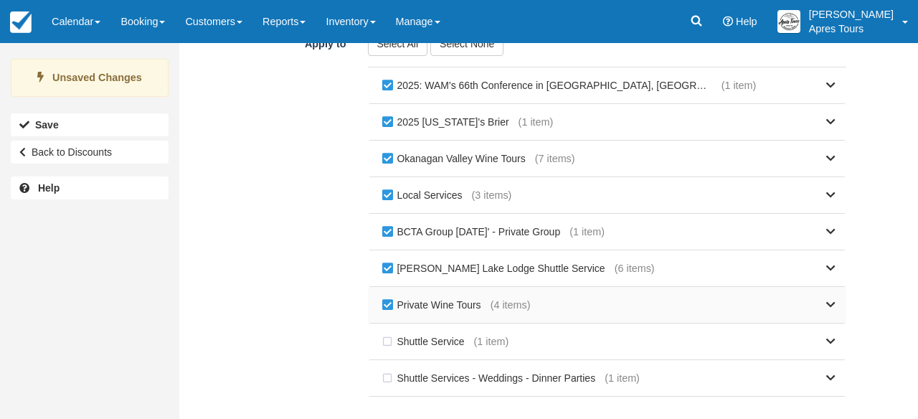
checkbox input "false"
click at [385, 269] on label "[PERSON_NAME] Lake Lodge Shuttle Service" at bounding box center [497, 269] width 236 height 22
checkbox input "false"
click at [384, 234] on label "BCTA Group [DATE]' - Private Group" at bounding box center [475, 232] width 192 height 22
checkbox input "false"
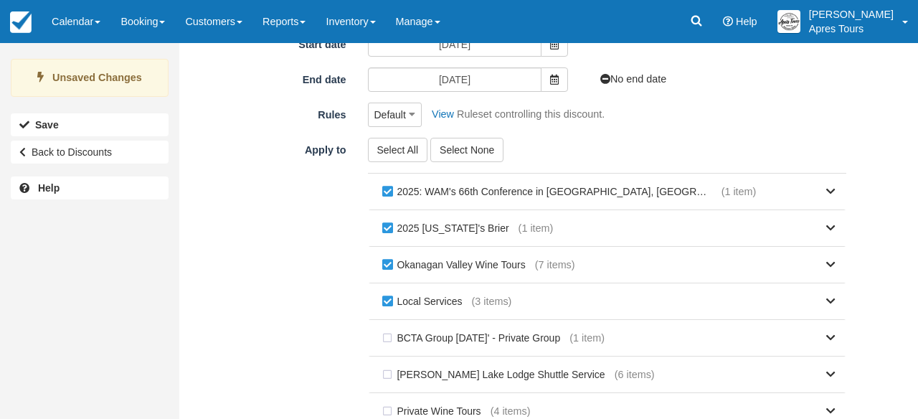
scroll to position [247, 0]
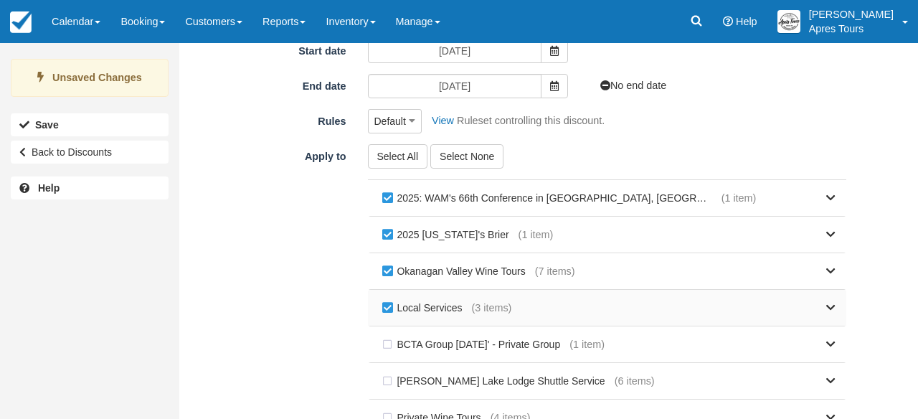
click at [388, 307] on label "Local Services" at bounding box center [425, 308] width 93 height 22
checkbox input "false"
click at [385, 235] on label "2025 [US_STATE]'s Brier" at bounding box center [449, 235] width 140 height 22
checkbox input "false"
click at [386, 201] on label "2025: WAM's 66th Conference in [GEOGRAPHIC_DATA], [GEOGRAPHIC_DATA]" at bounding box center [550, 198] width 343 height 22
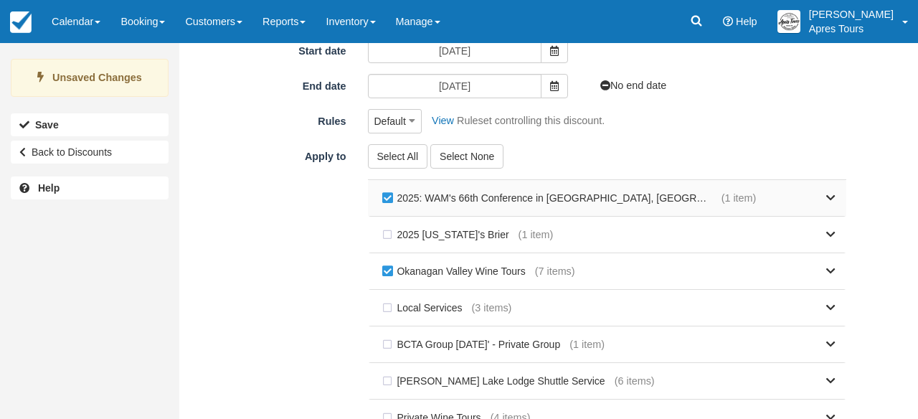
checkbox input "false"
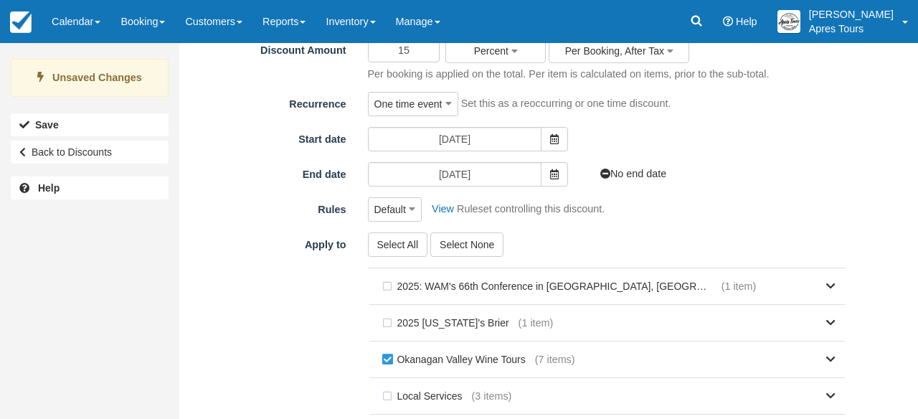
scroll to position [158, 0]
click at [629, 176] on link "No end date" at bounding box center [628, 174] width 77 height 11
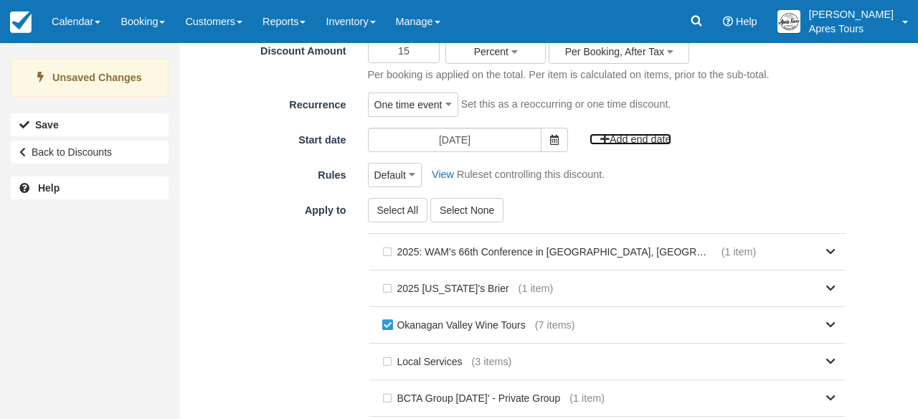
click at [627, 142] on link "Add end date" at bounding box center [630, 138] width 81 height 11
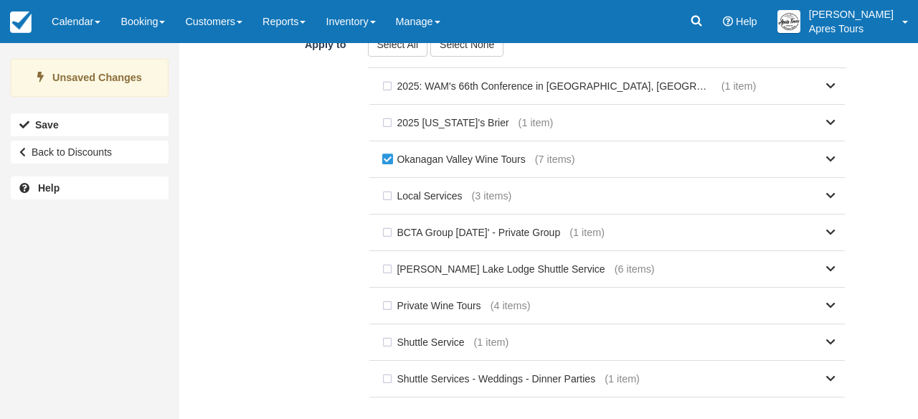
scroll to position [398, 0]
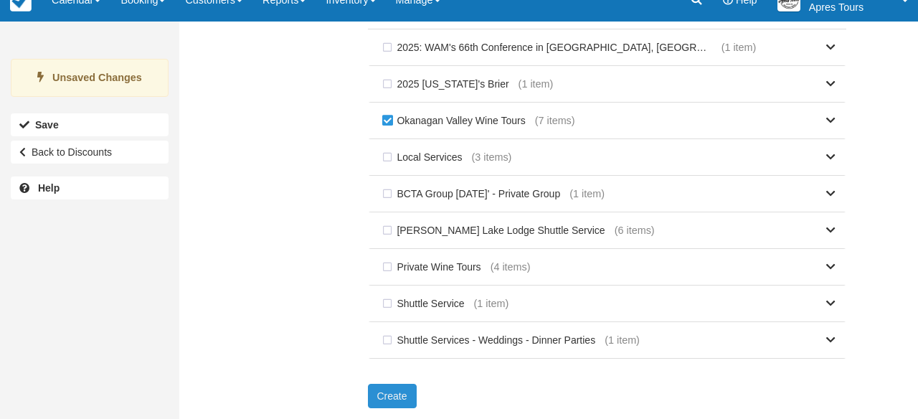
click at [400, 396] on button "Create" at bounding box center [392, 396] width 49 height 24
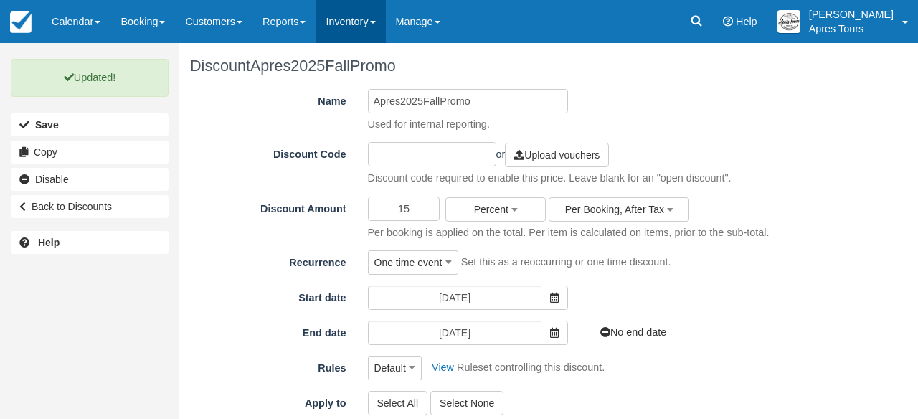
click at [375, 24] on link "Inventory" at bounding box center [351, 21] width 70 height 43
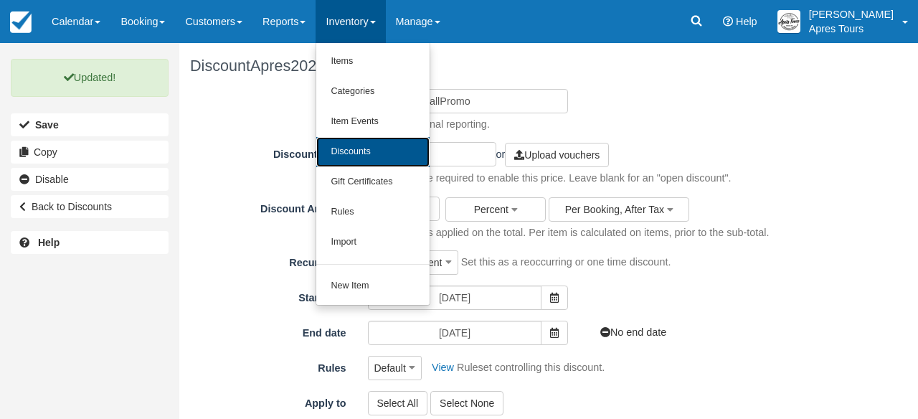
click at [371, 154] on link "Discounts" at bounding box center [372, 152] width 113 height 30
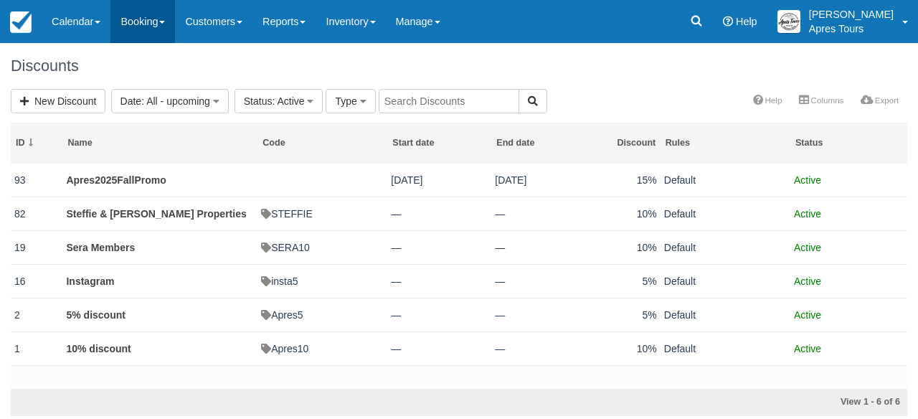
click at [158, 22] on link "Booking" at bounding box center [143, 21] width 65 height 43
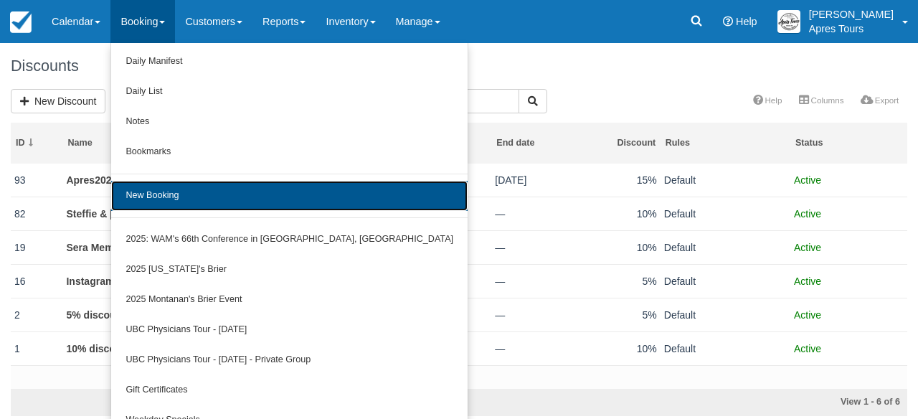
click at [166, 194] on link "New Booking" at bounding box center [289, 196] width 357 height 30
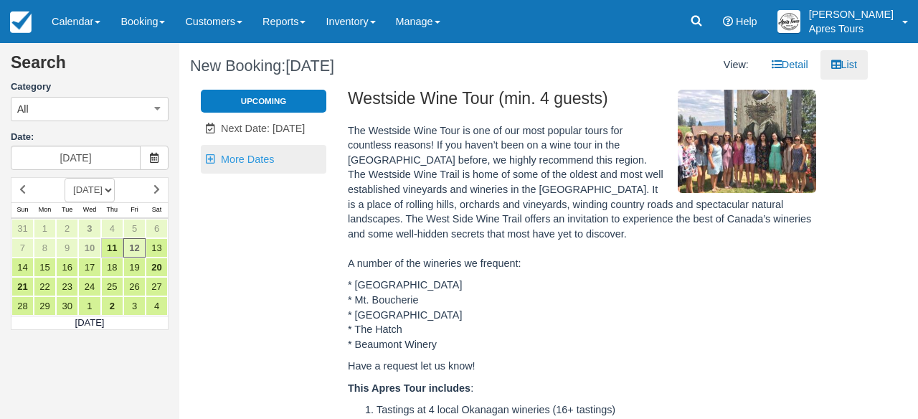
click at [259, 159] on span "More Dates" at bounding box center [247, 159] width 53 height 11
click at [247, 220] on li "Sep 18" at bounding box center [245, 220] width 32 height 23
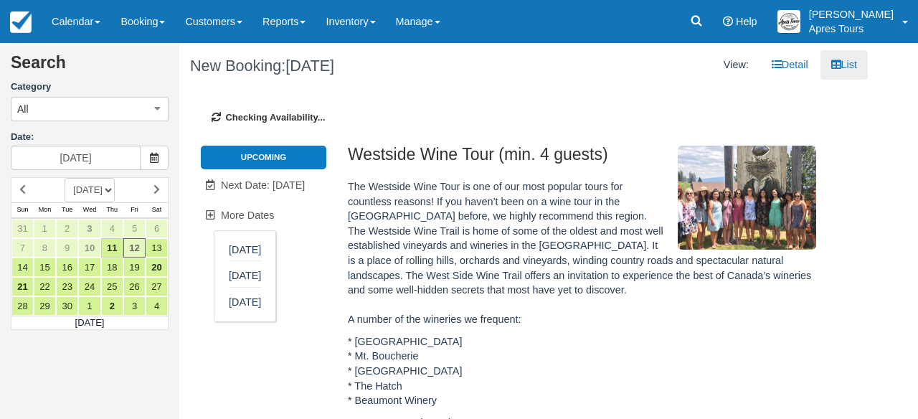
type input "Thu Sep 18 2025"
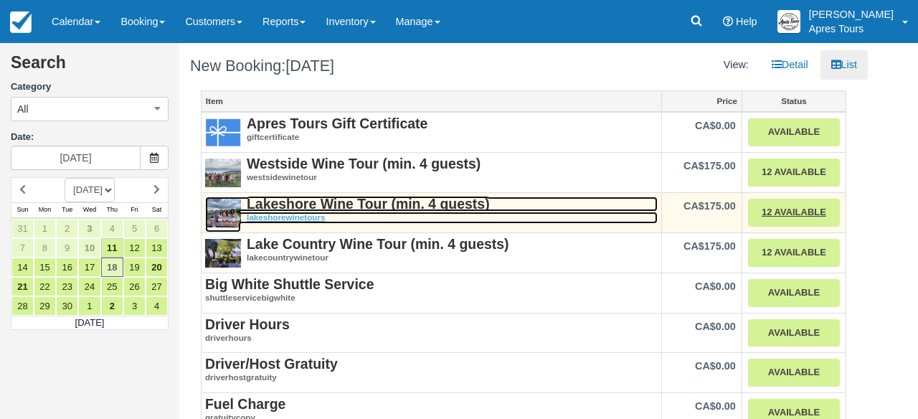
click at [320, 210] on strong "Lakeshore Wine Tour (min. 4 guests)" at bounding box center [368, 204] width 243 height 16
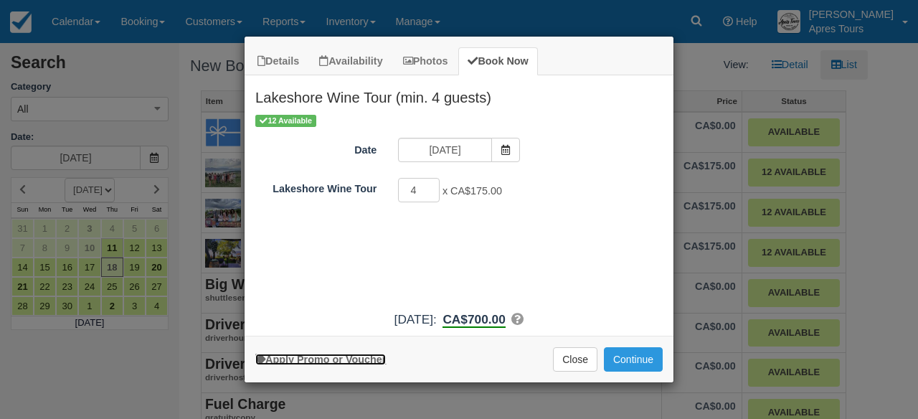
click at [344, 355] on link "Apply Promo or Voucher" at bounding box center [320, 359] width 131 height 11
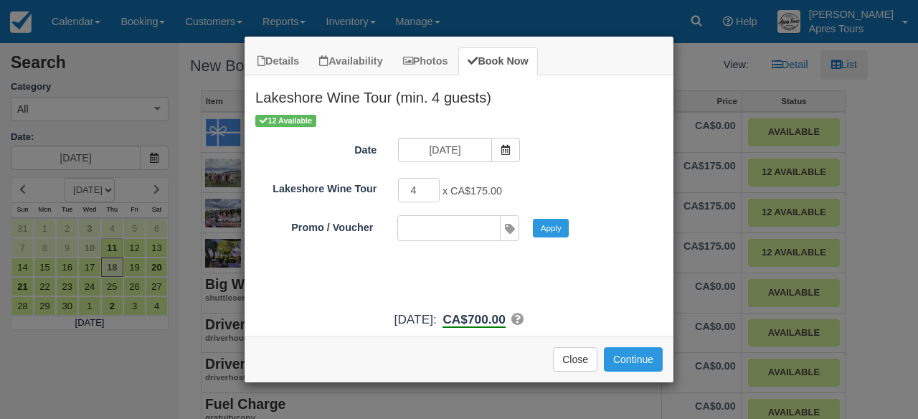
click at [489, 227] on input "Promo / Voucher" at bounding box center [448, 228] width 100 height 24
click at [654, 284] on div "12 Available Date Thu Sep 18 2025 Lakeshore Wine Tour 4 x CA$175.00 Minimum of …" at bounding box center [459, 208] width 429 height 191
click at [571, 354] on button "Close" at bounding box center [575, 359] width 44 height 24
